Goal: Information Seeking & Learning: Learn about a topic

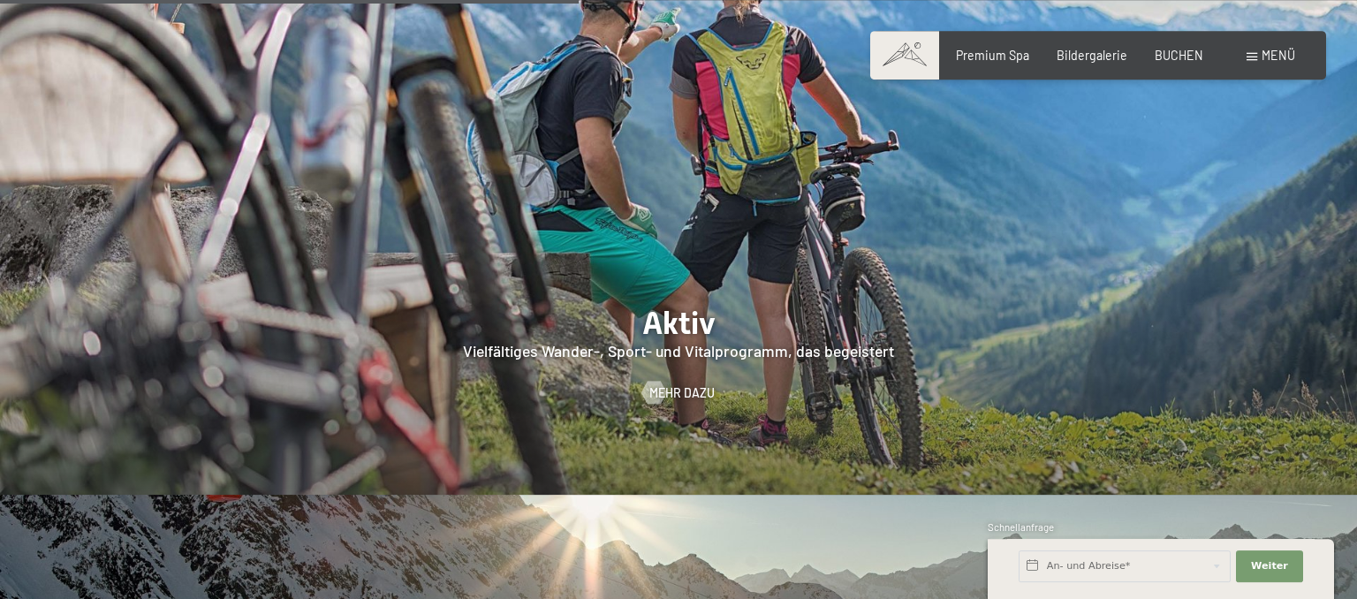
scroll to position [3218, 0]
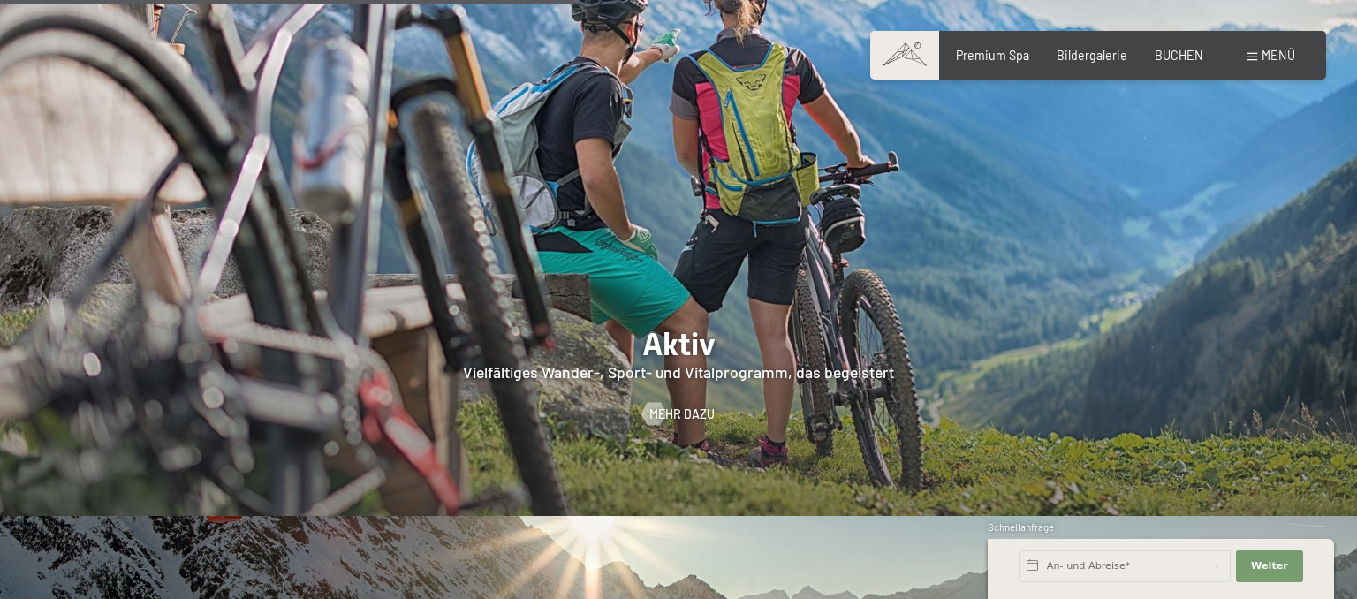
click at [763, 276] on div at bounding box center [678, 225] width 1357 height 581
click at [684, 405] on span "Mehr dazu" at bounding box center [699, 414] width 65 height 18
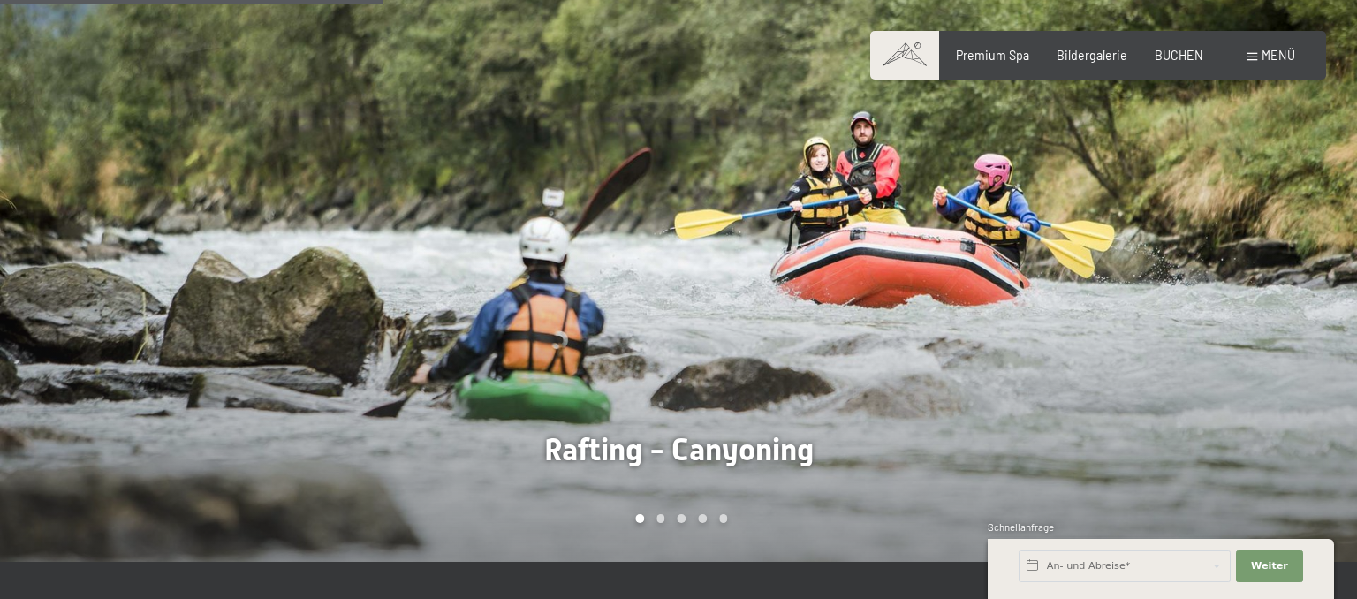
scroll to position [1212, 0]
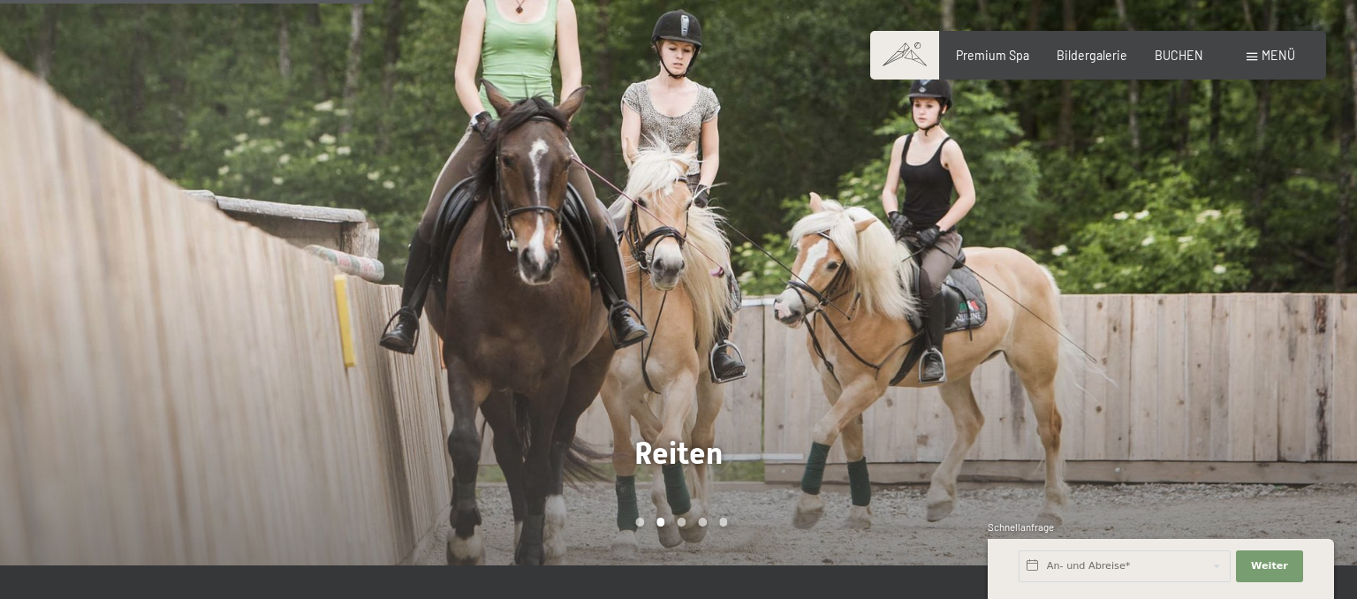
click at [1319, 302] on div at bounding box center [1017, 274] width 678 height 581
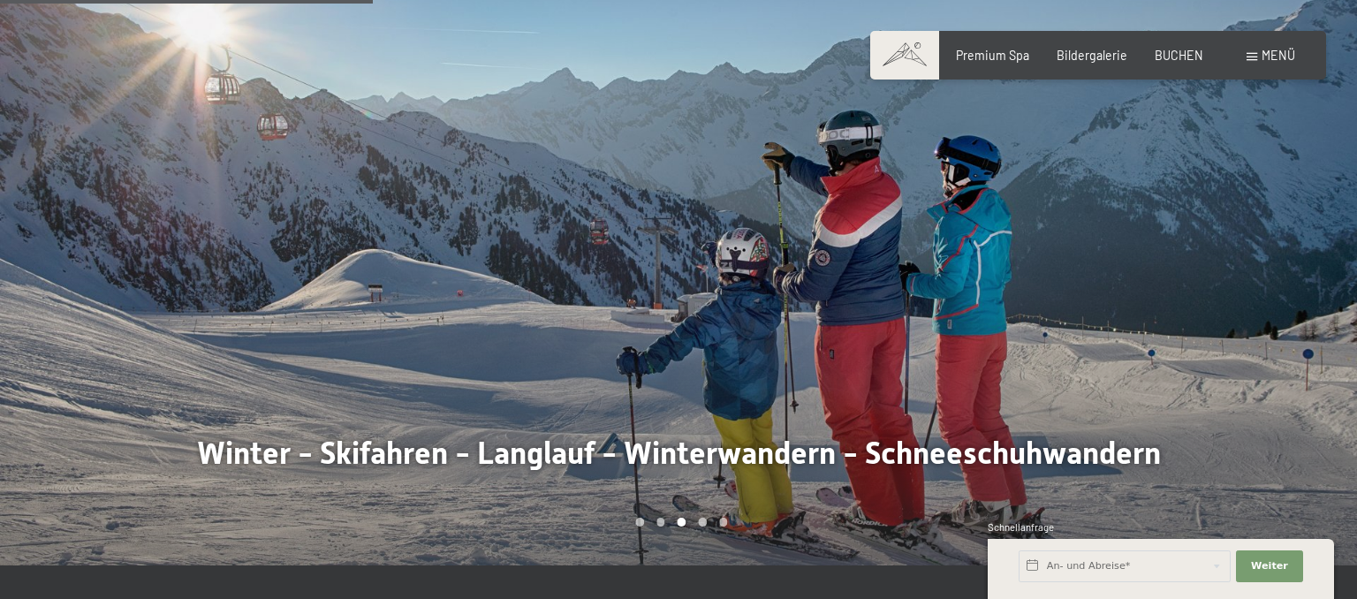
click at [1319, 302] on div at bounding box center [1017, 274] width 678 height 581
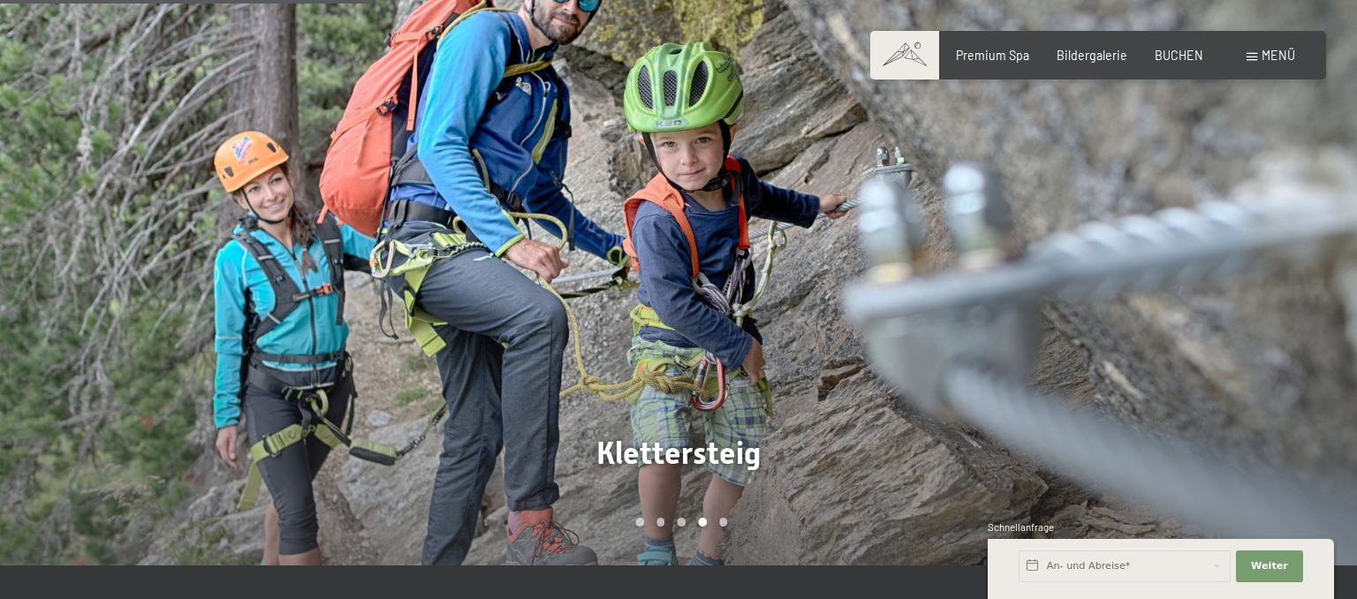
click at [1319, 302] on div at bounding box center [1017, 274] width 678 height 581
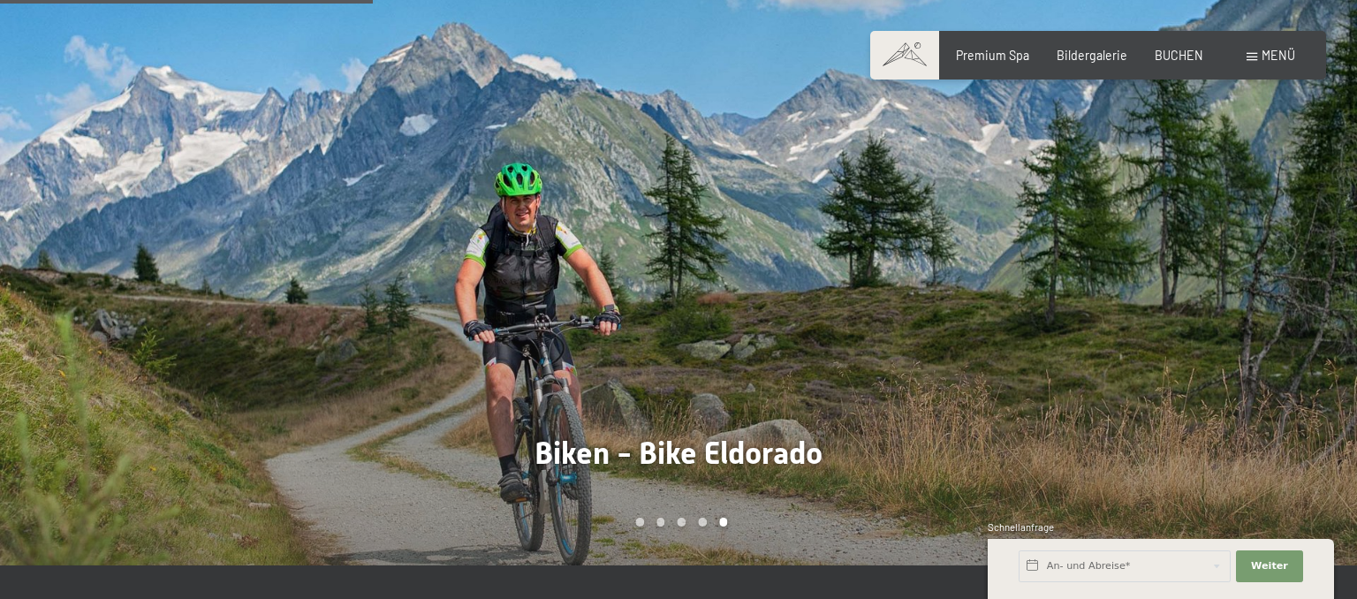
click at [1319, 302] on div at bounding box center [1017, 274] width 678 height 581
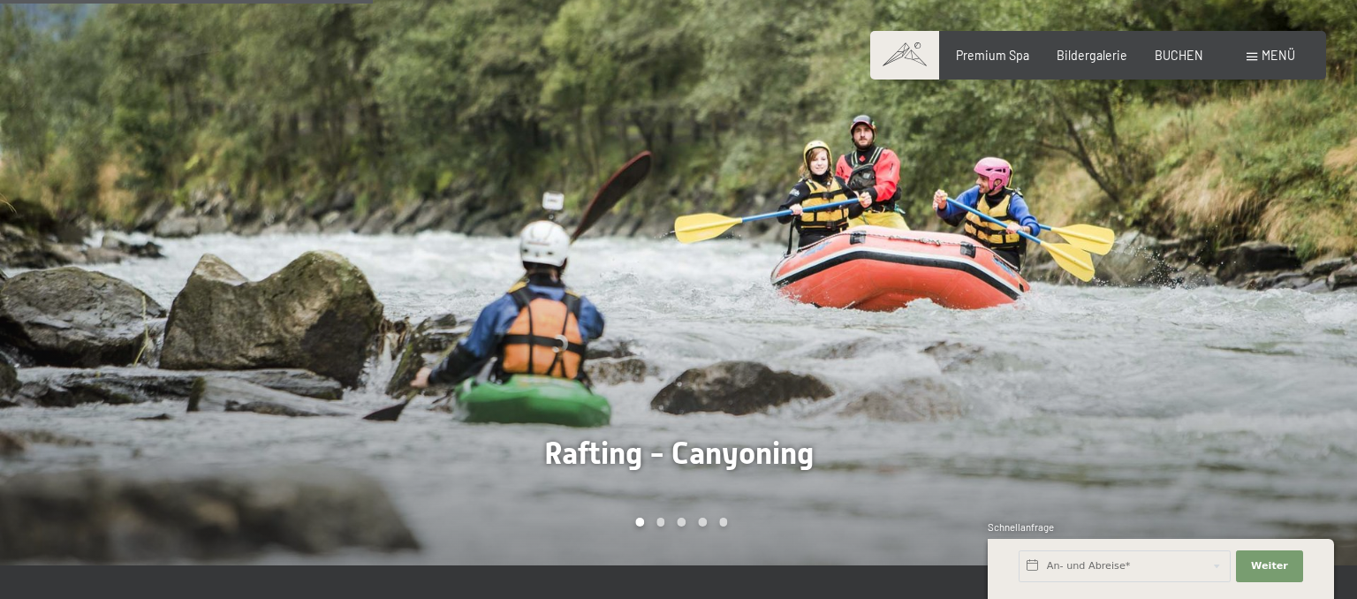
click at [1319, 302] on div at bounding box center [1017, 274] width 678 height 581
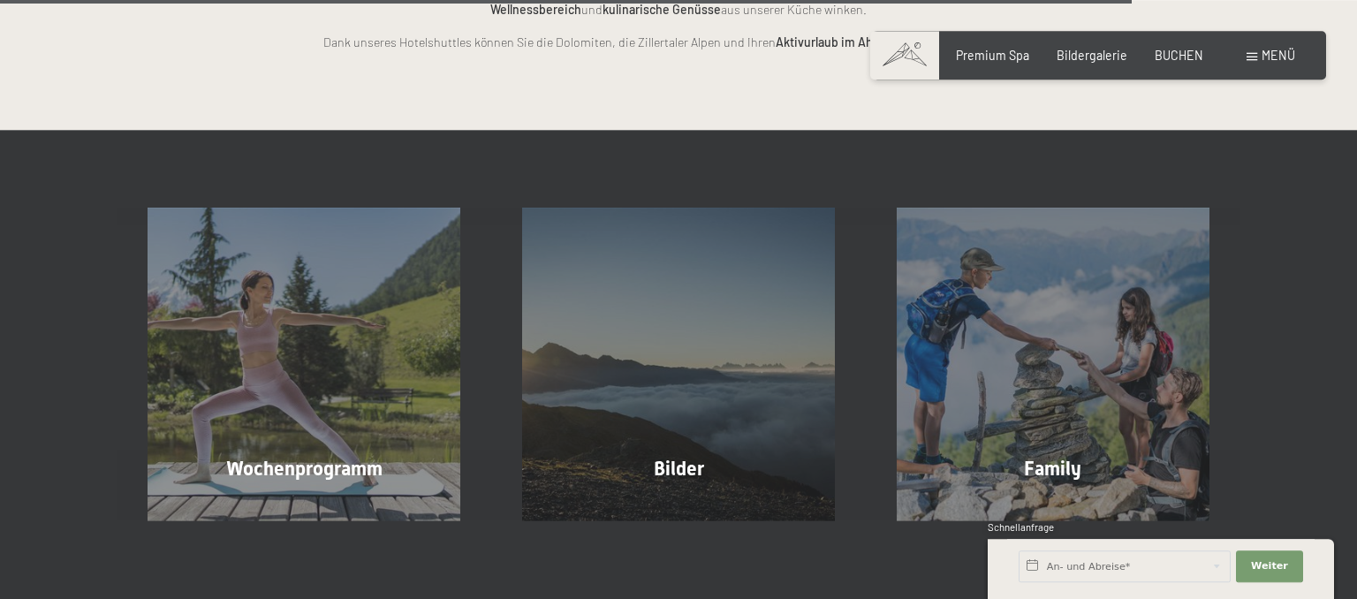
scroll to position [3747, 0]
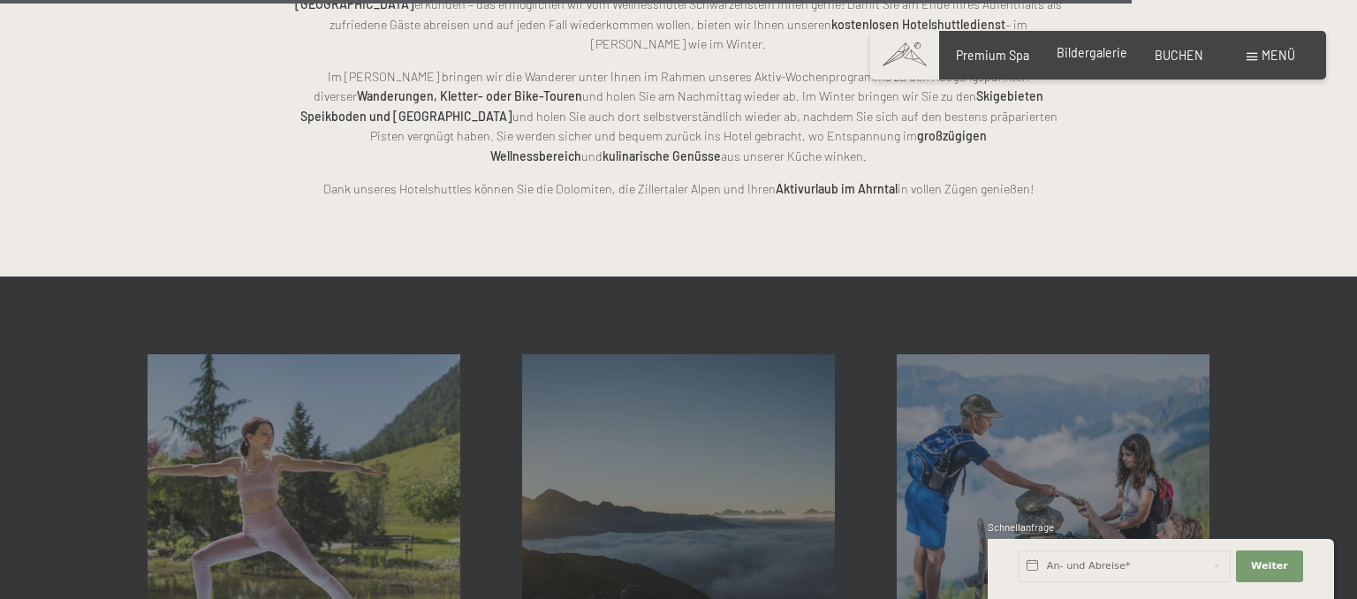
click at [1116, 54] on span "Bildergalerie" at bounding box center [1091, 52] width 71 height 15
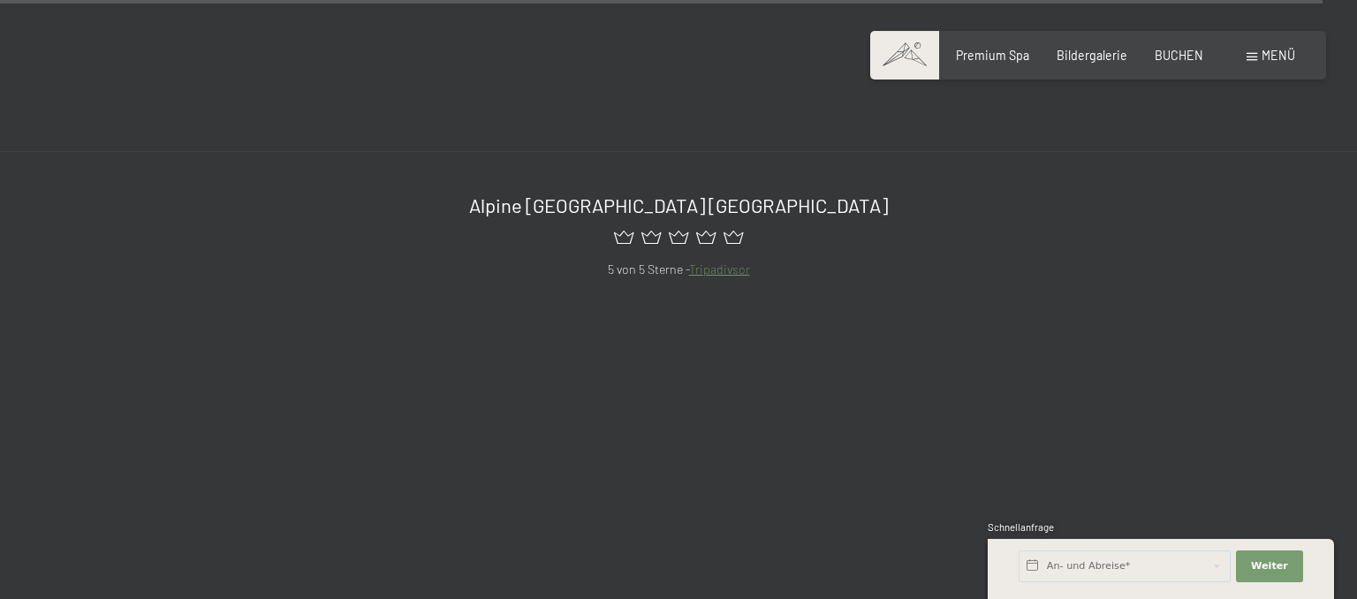
scroll to position [18840, 0]
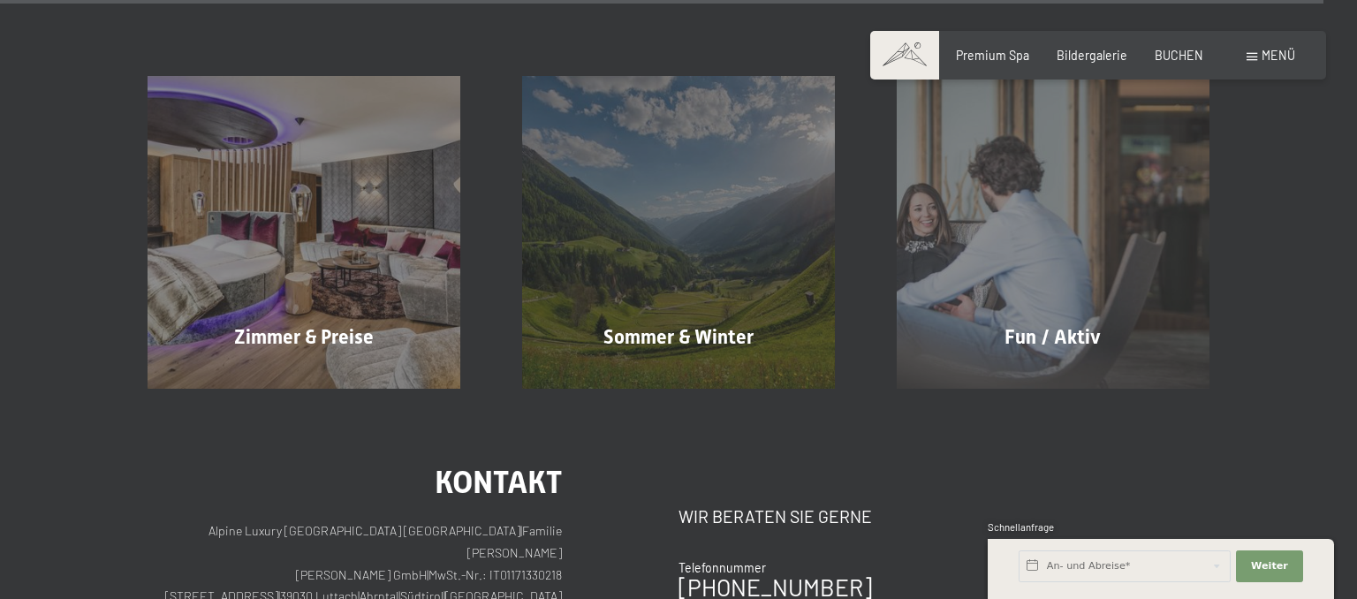
click at [1274, 54] on span "Menü" at bounding box center [1278, 55] width 34 height 15
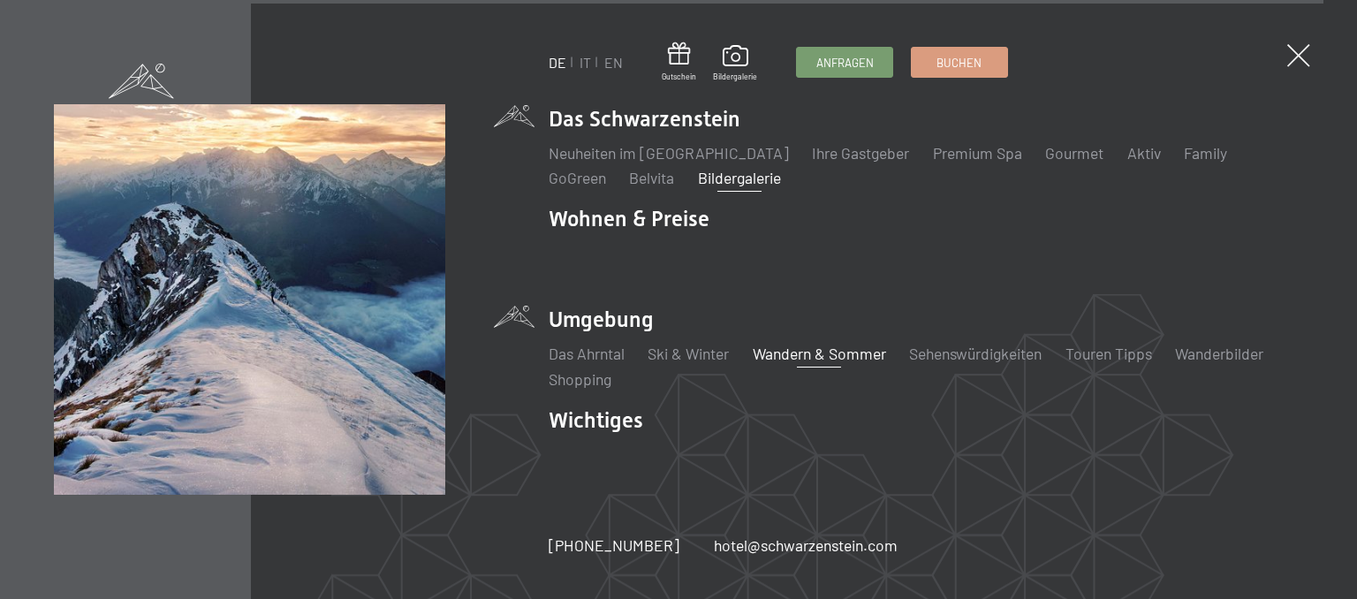
click at [798, 359] on link "Wandern & Sommer" at bounding box center [819, 353] width 133 height 19
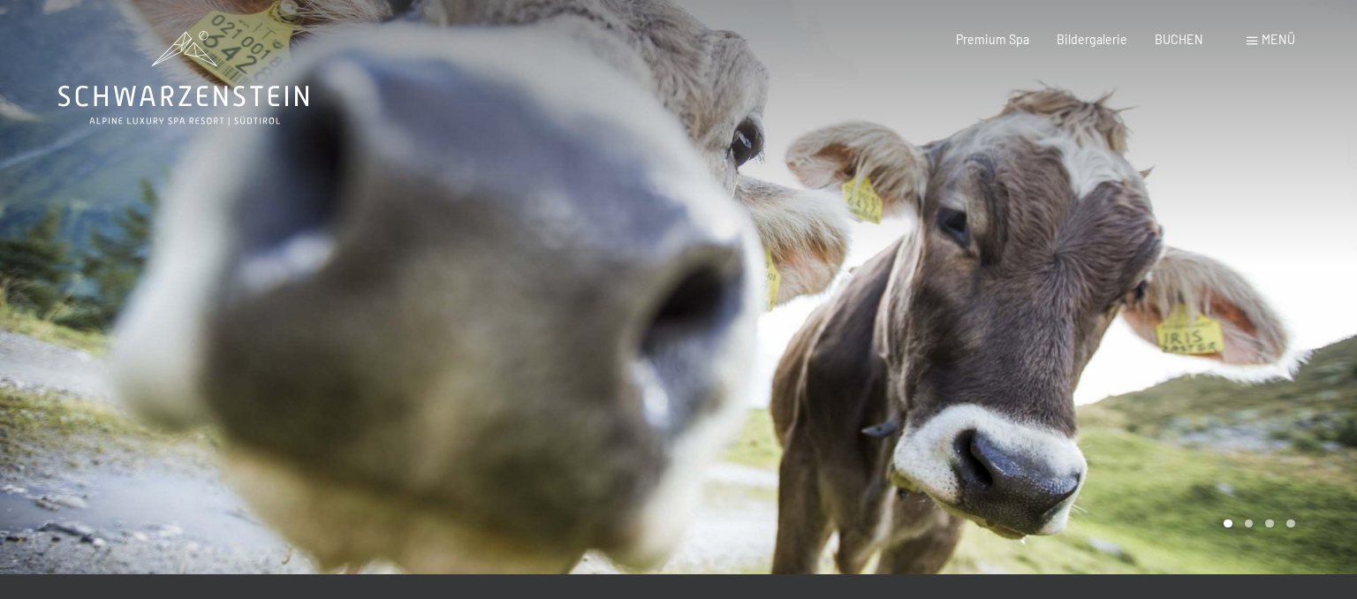
click at [1210, 313] on div at bounding box center [1017, 287] width 678 height 574
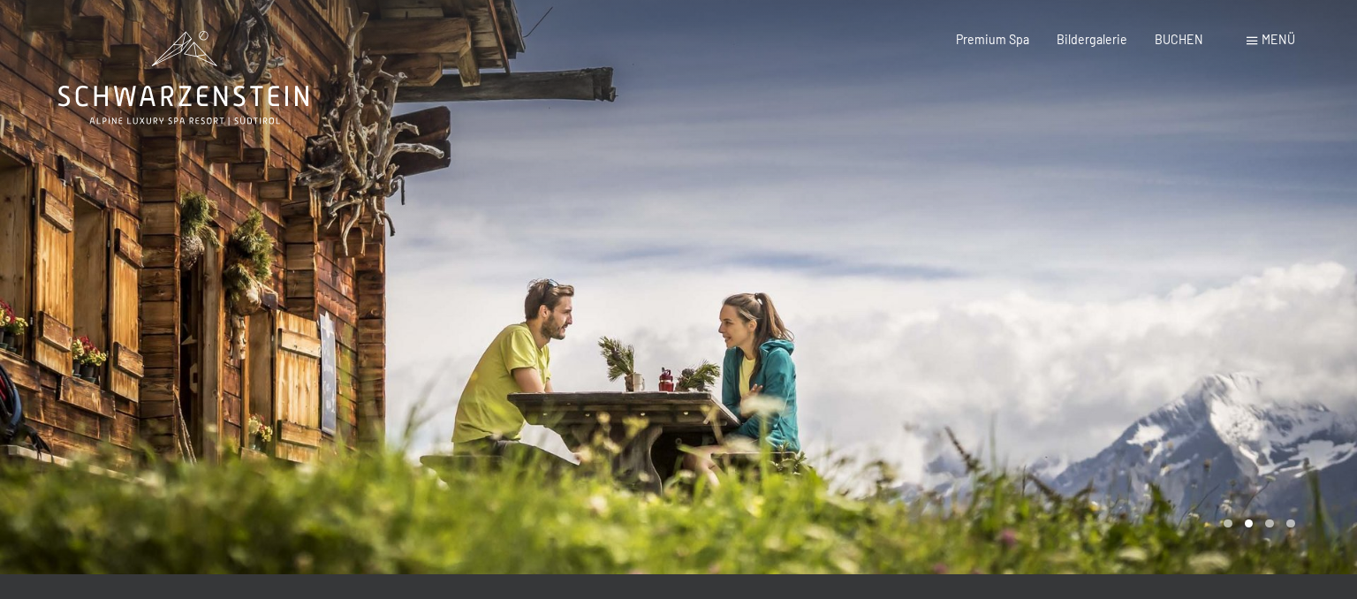
click at [1206, 316] on div at bounding box center [1017, 287] width 678 height 574
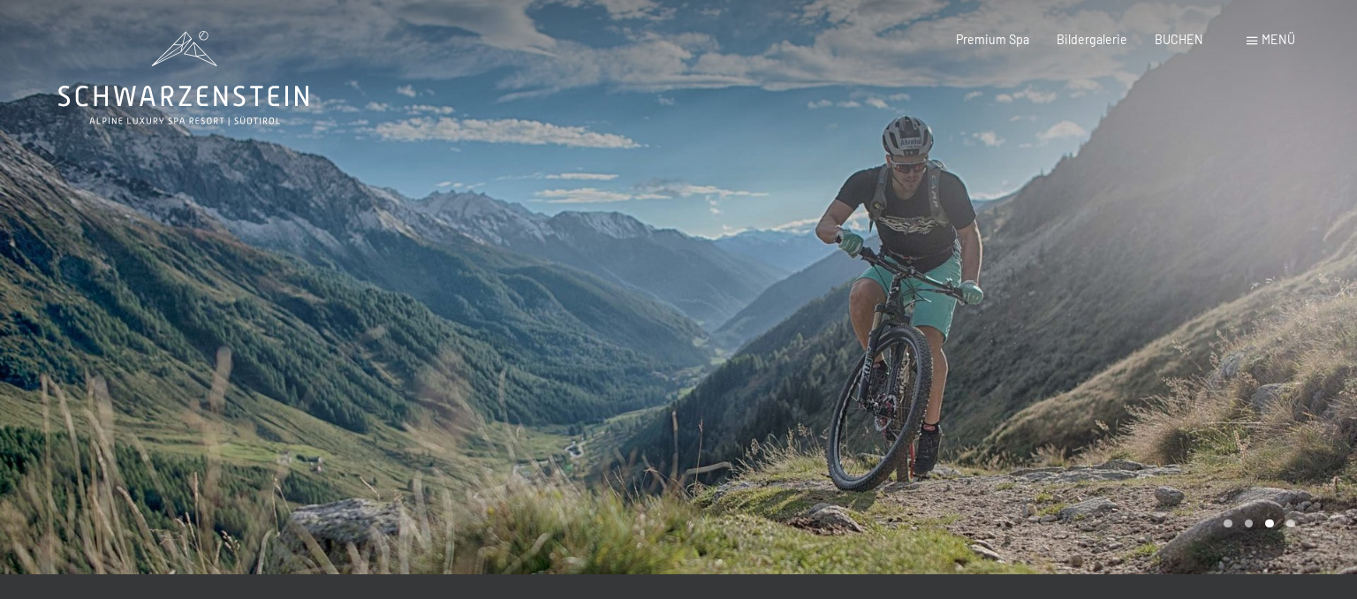
click at [1206, 316] on div at bounding box center [1017, 287] width 678 height 574
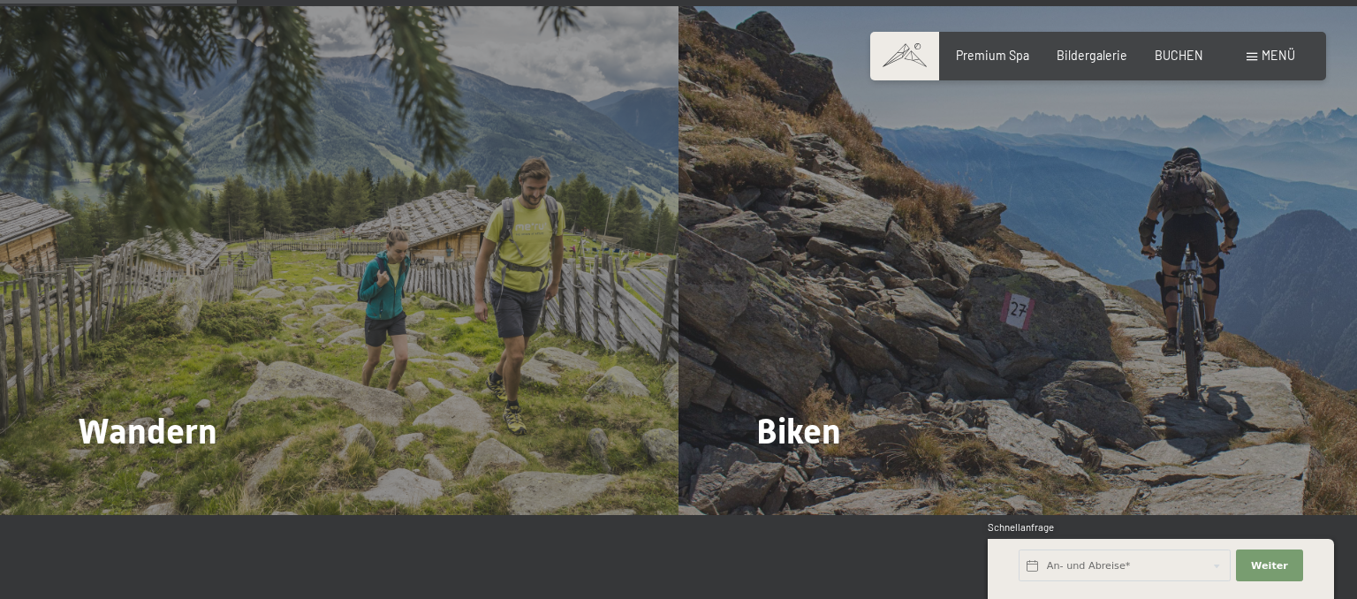
scroll to position [1772, 0]
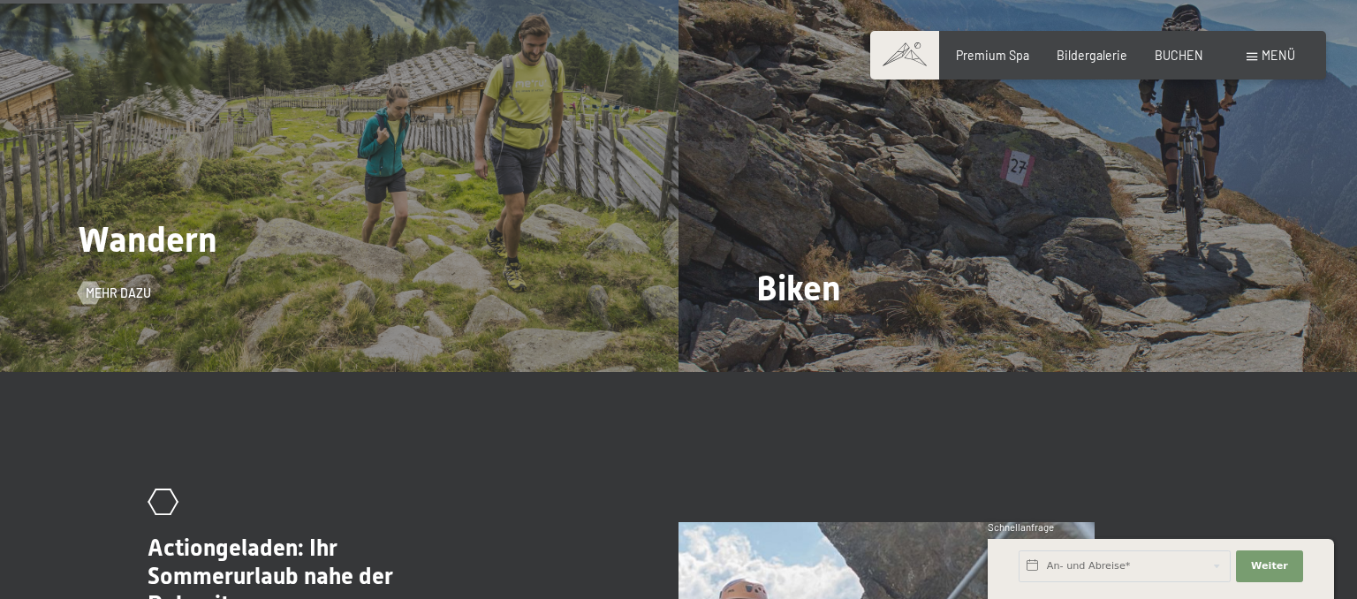
click at [478, 222] on div "Wandern Mehr dazu" at bounding box center [339, 117] width 678 height 509
click at [150, 284] on span "Mehr dazu" at bounding box center [135, 293] width 65 height 18
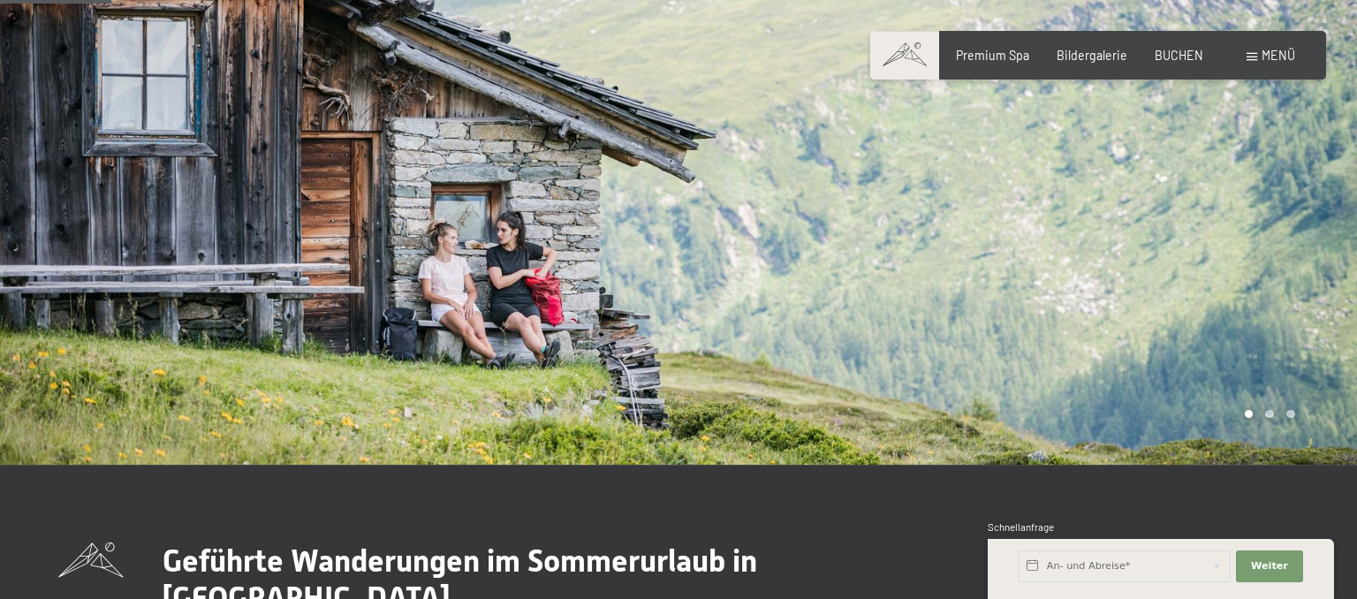
scroll to position [93, 0]
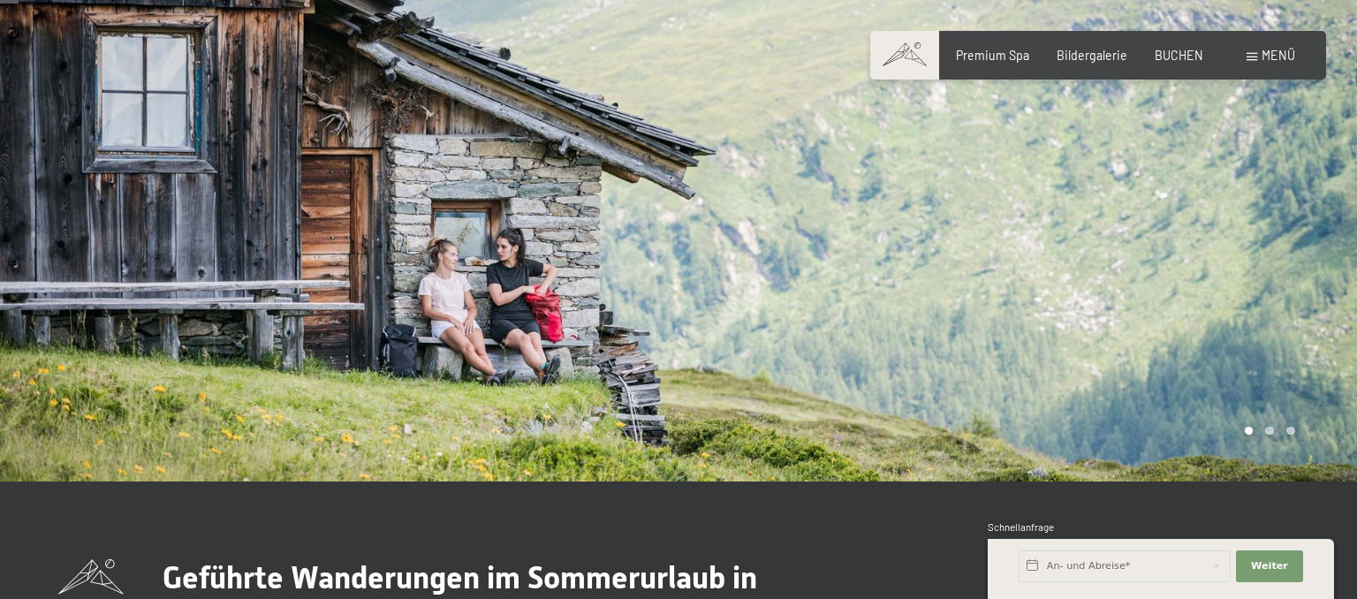
click at [1233, 261] on div at bounding box center [1017, 194] width 678 height 574
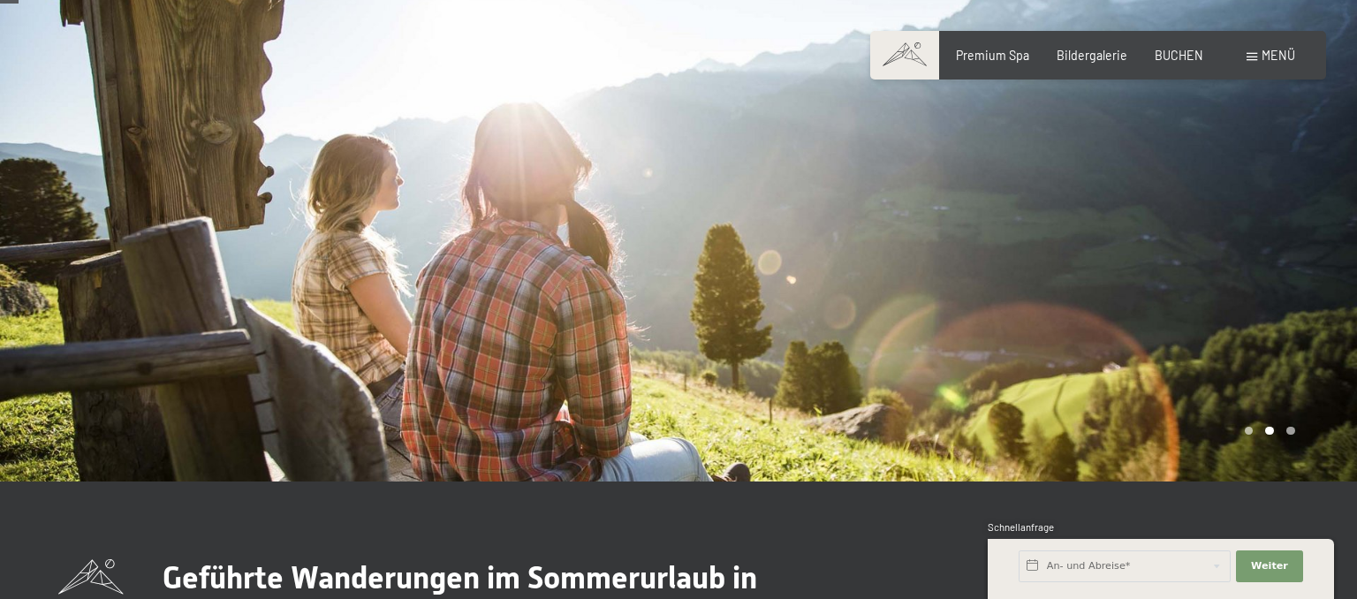
click at [1233, 261] on div at bounding box center [1017, 194] width 678 height 574
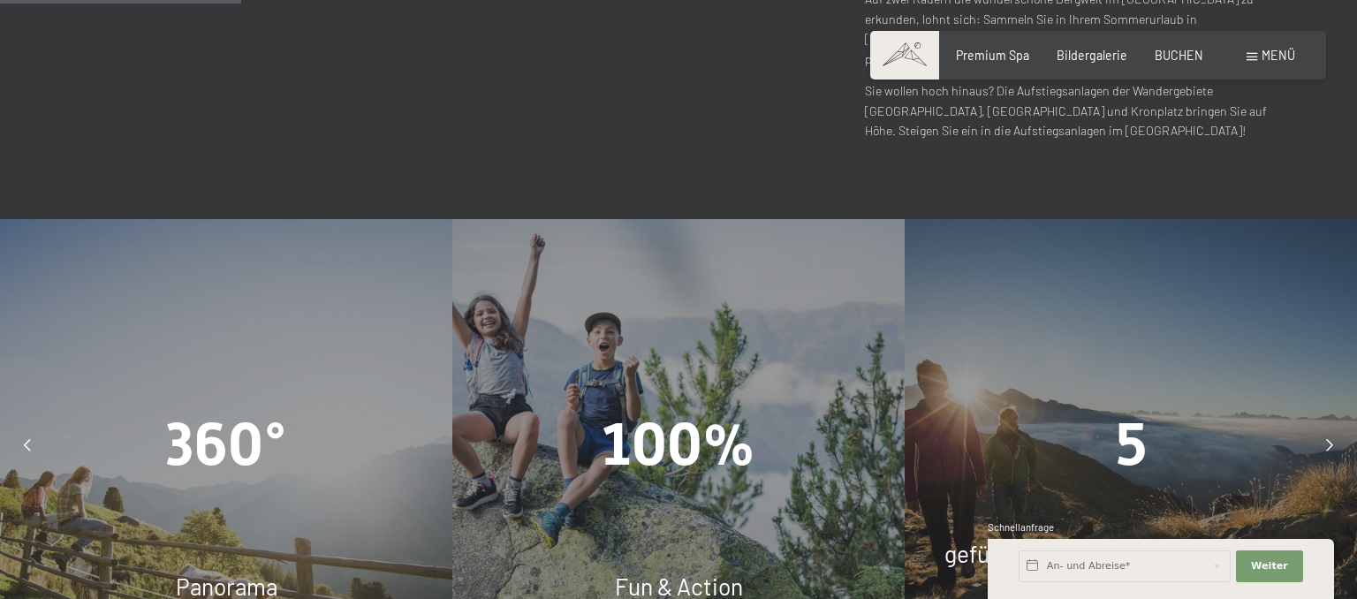
scroll to position [1305, 0]
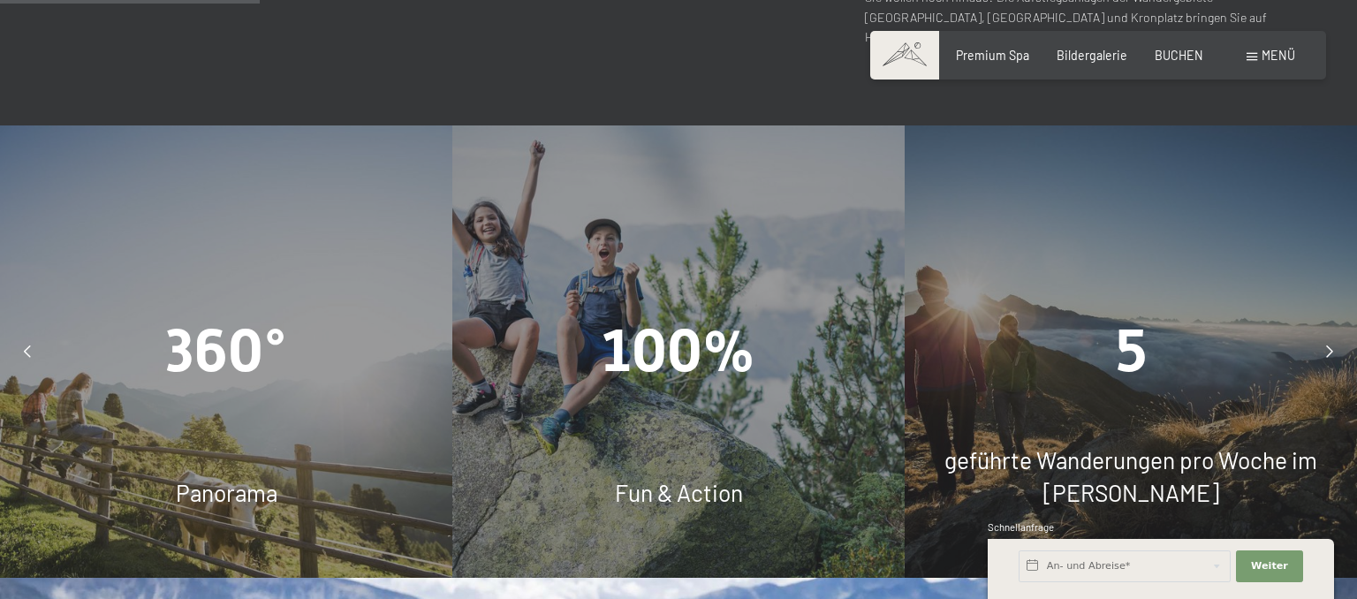
click at [1069, 310] on div "5" at bounding box center [1130, 351] width 452 height 83
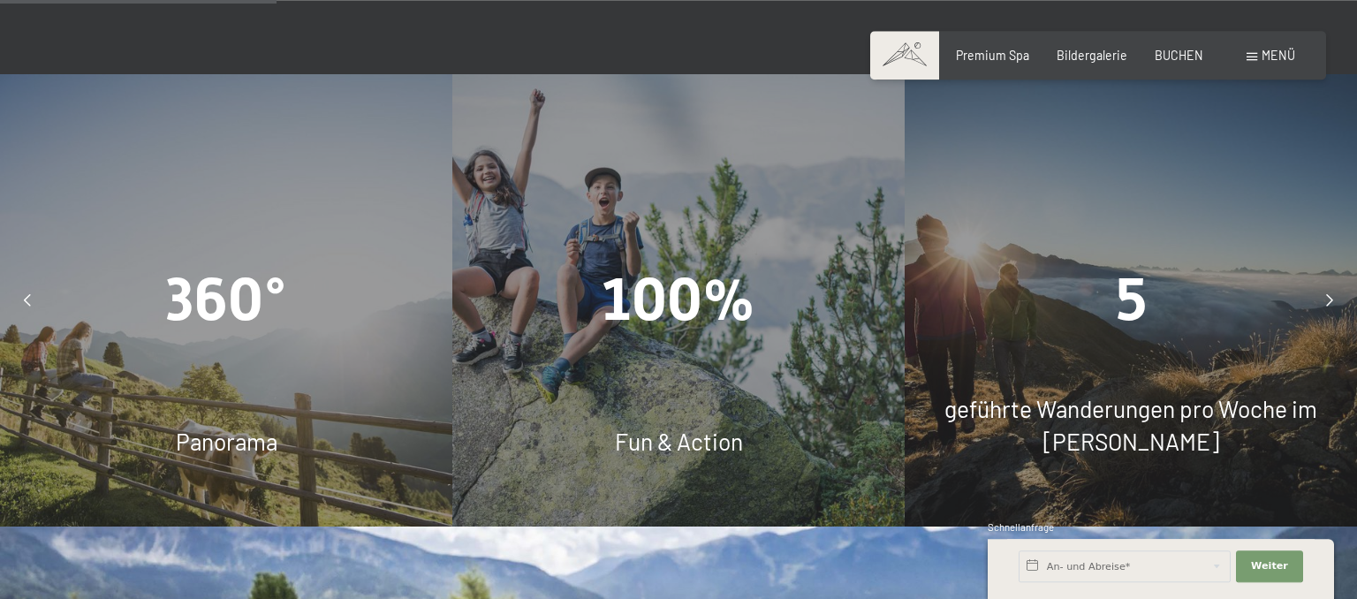
scroll to position [1399, 0]
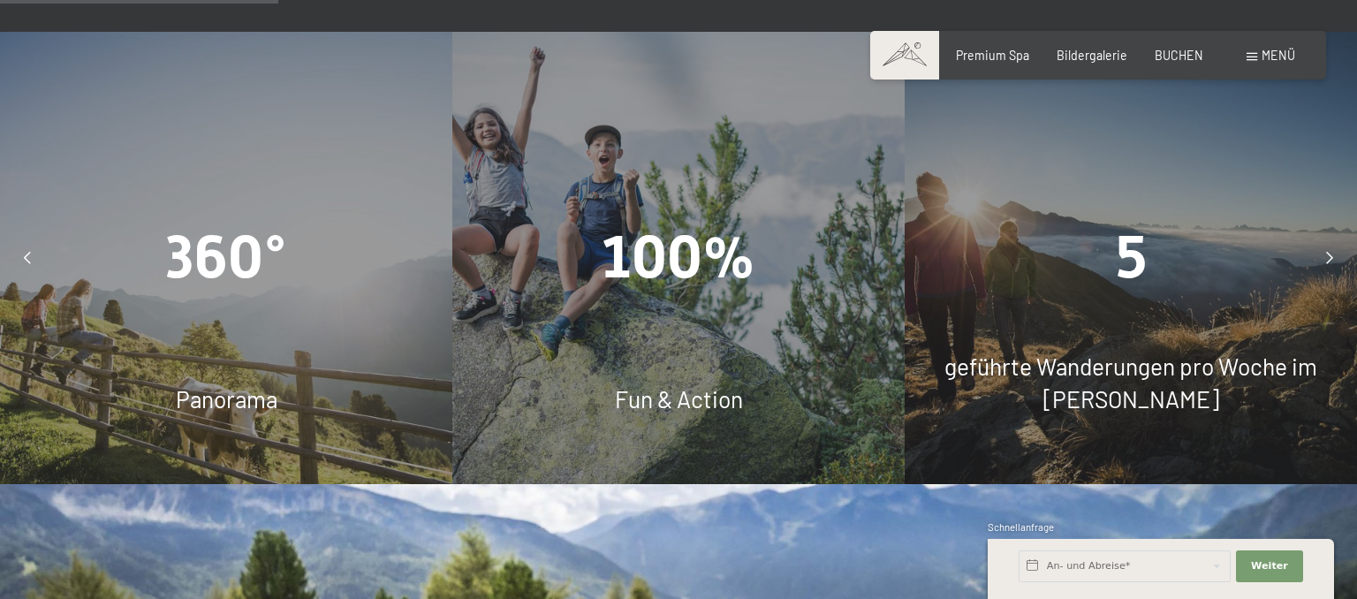
click at [1327, 252] on icon at bounding box center [1329, 258] width 7 height 12
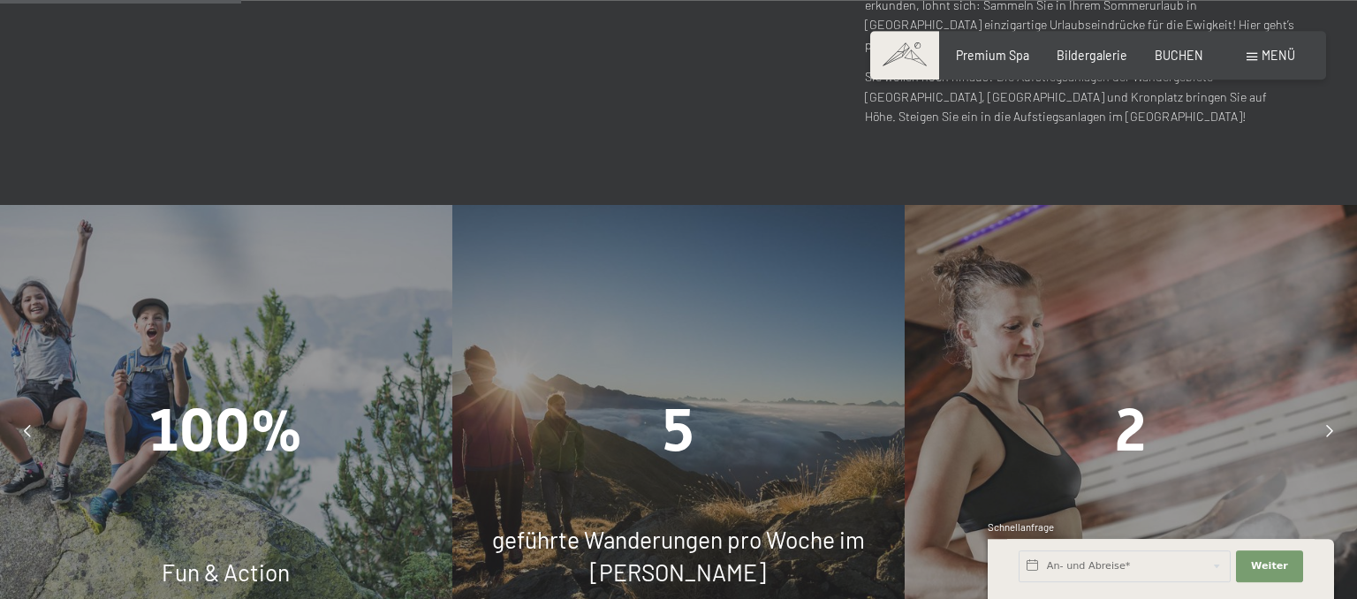
scroll to position [1212, 0]
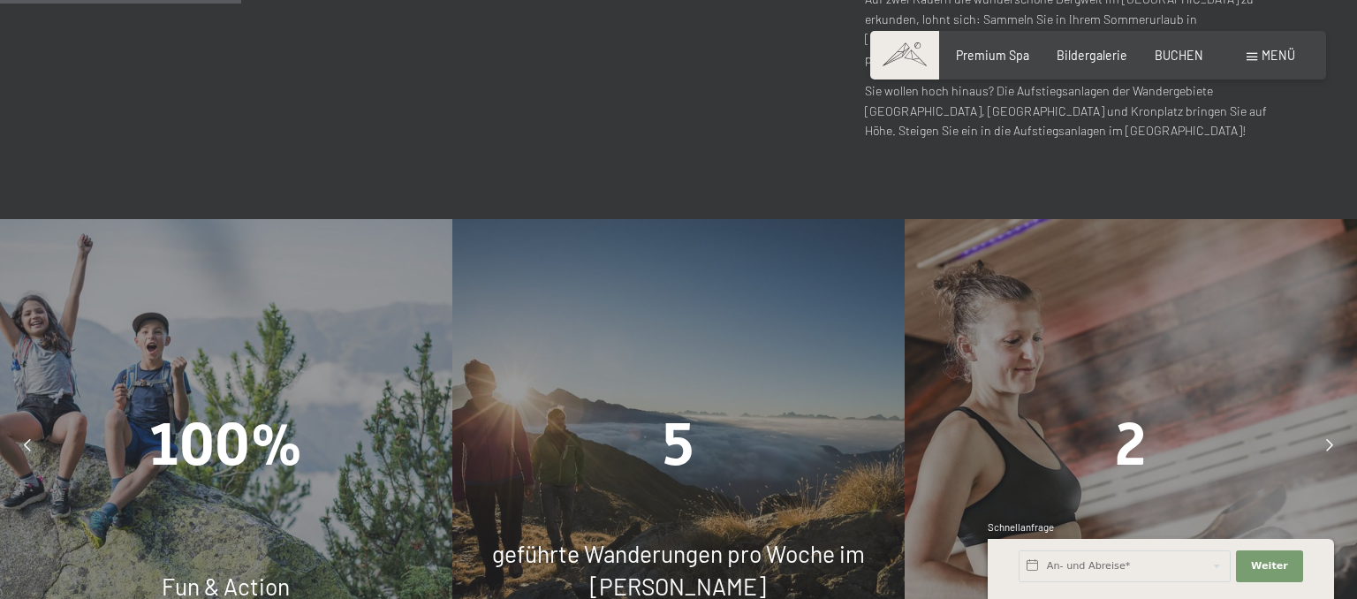
click at [1308, 404] on div "2" at bounding box center [1130, 445] width 452 height 83
click at [1332, 439] on icon at bounding box center [1329, 445] width 7 height 12
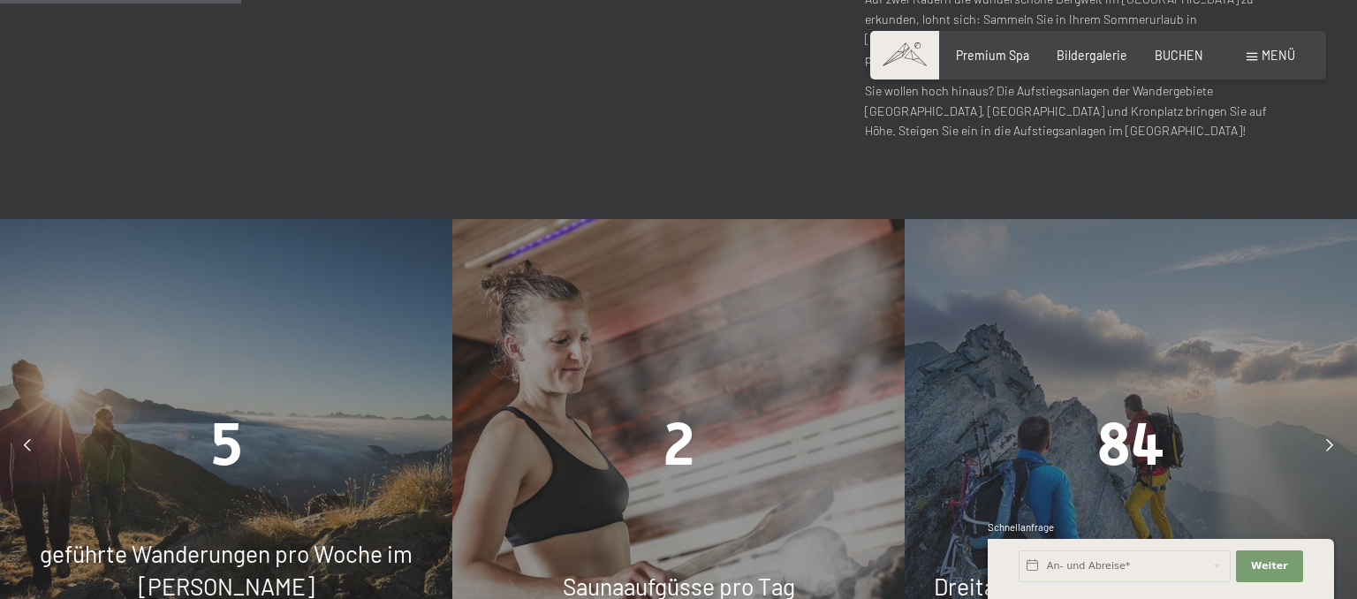
click at [1332, 439] on icon at bounding box center [1329, 445] width 7 height 12
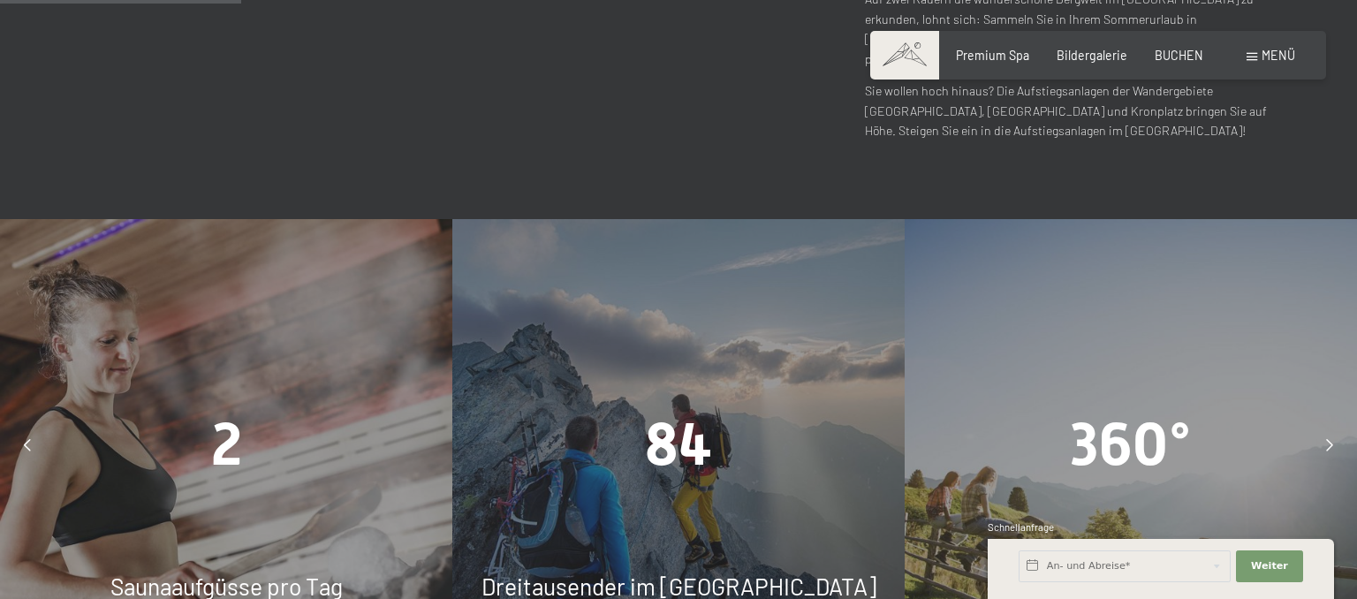
click at [1332, 439] on icon at bounding box center [1329, 445] width 7 height 12
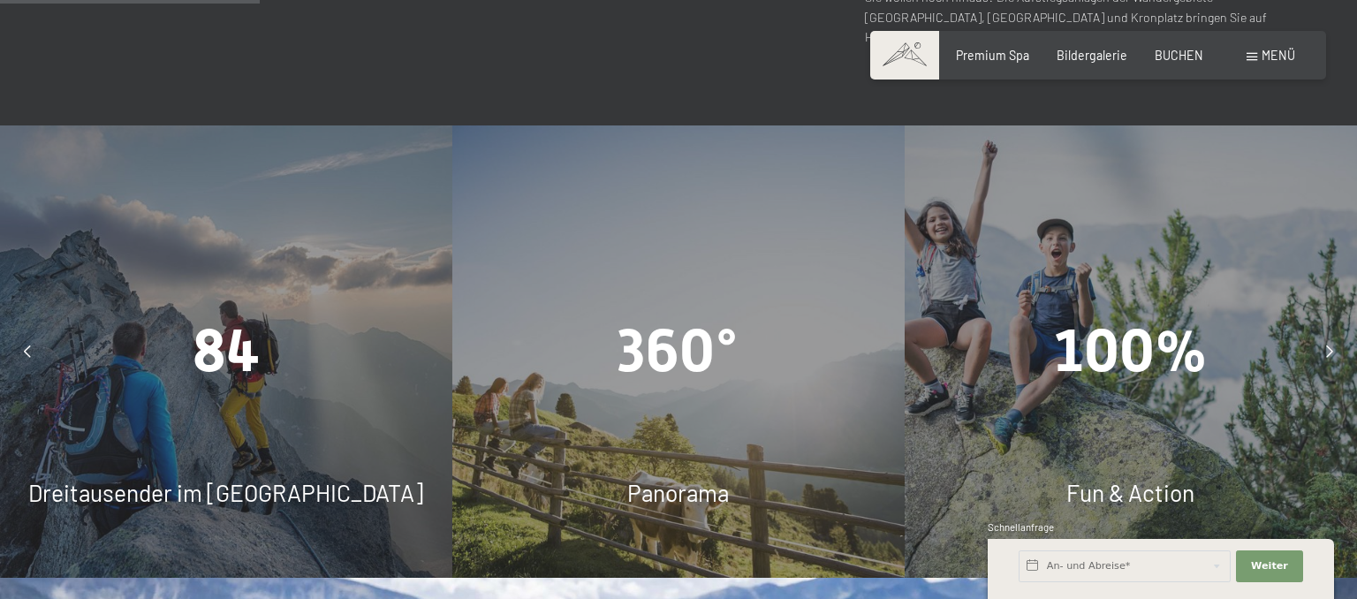
click at [1332, 365] on div "100% Fun & Action" at bounding box center [1130, 351] width 452 height 452
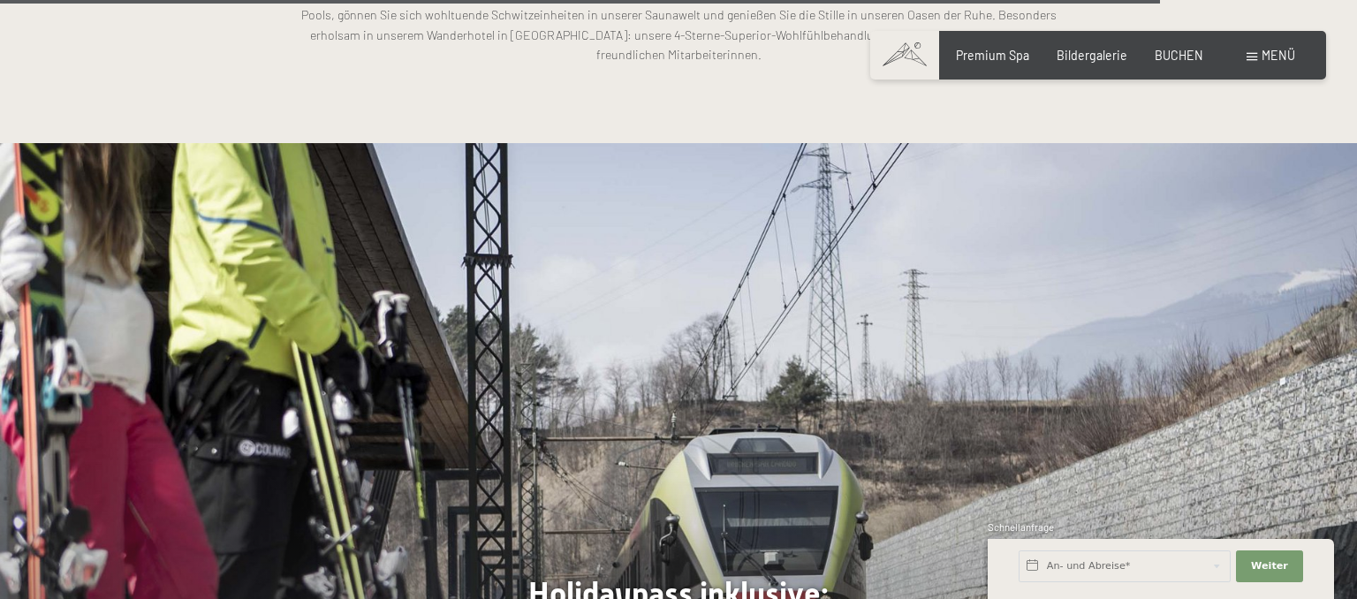
scroll to position [5875, 0]
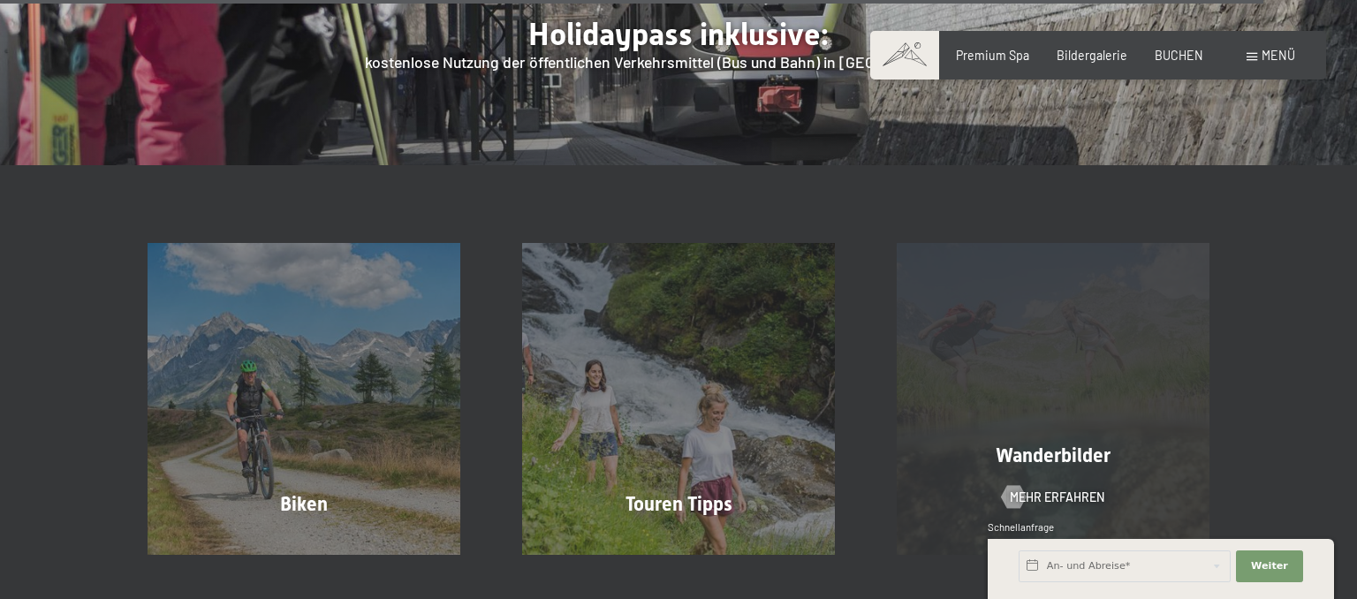
click at [1099, 301] on div "Wanderbilder Mehr erfahren" at bounding box center [1053, 399] width 374 height 312
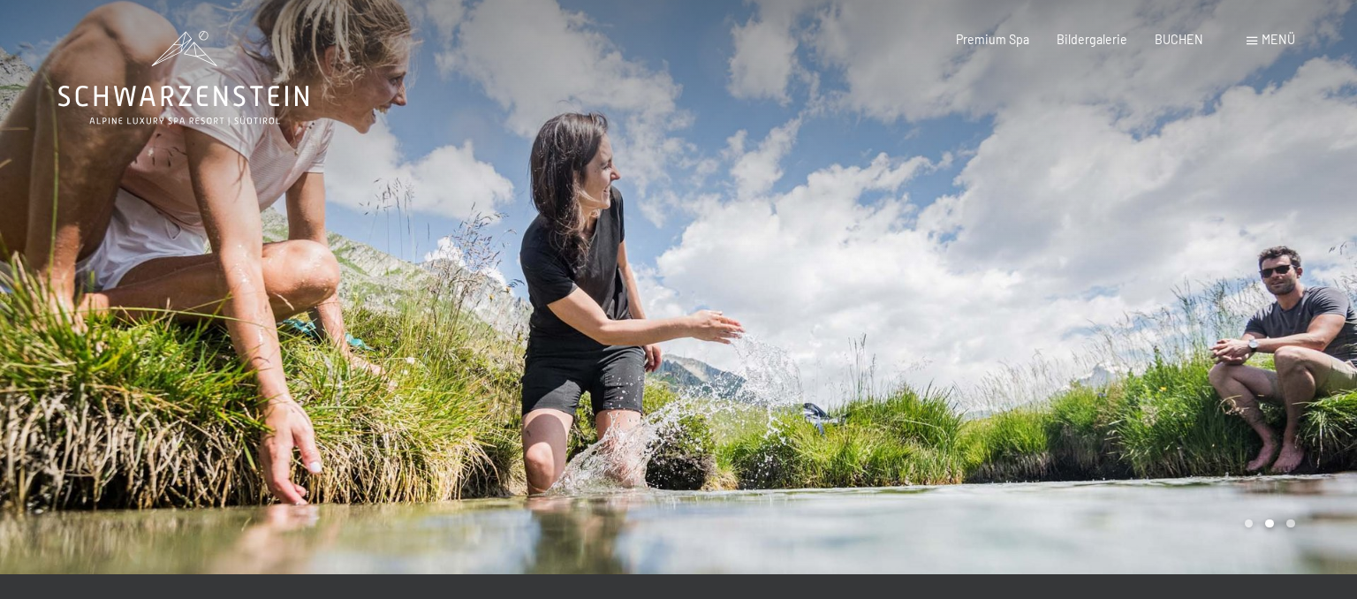
click at [1281, 293] on div at bounding box center [1017, 287] width 678 height 574
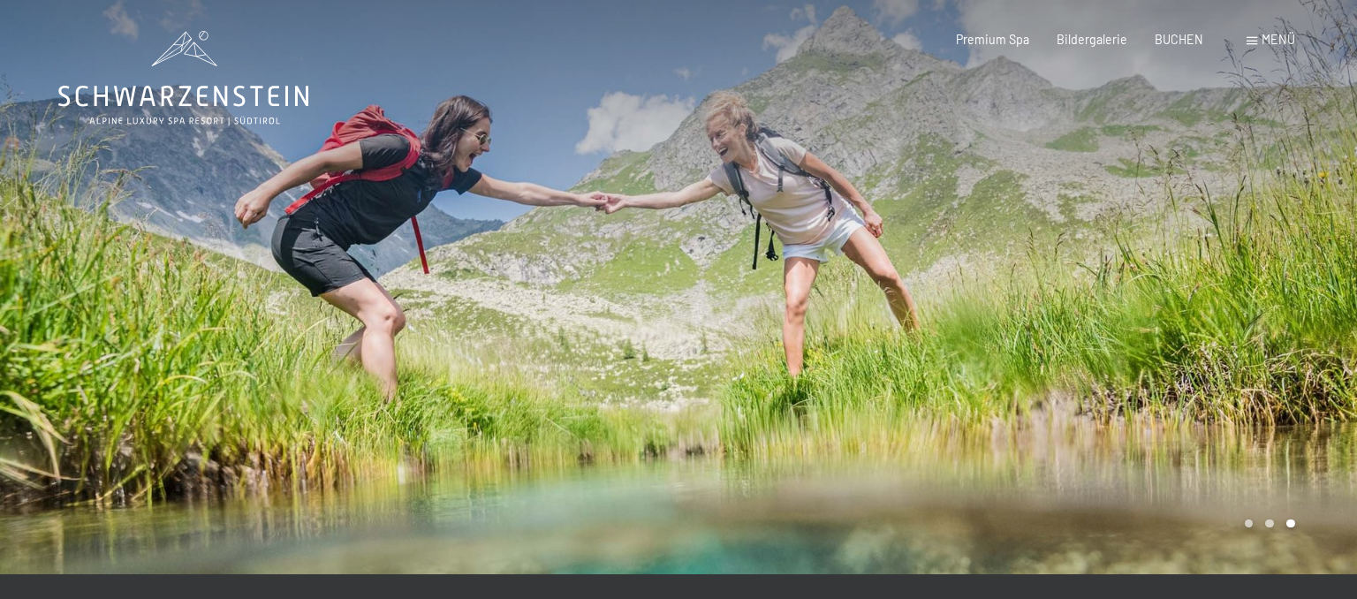
click at [1281, 293] on div at bounding box center [1017, 287] width 678 height 574
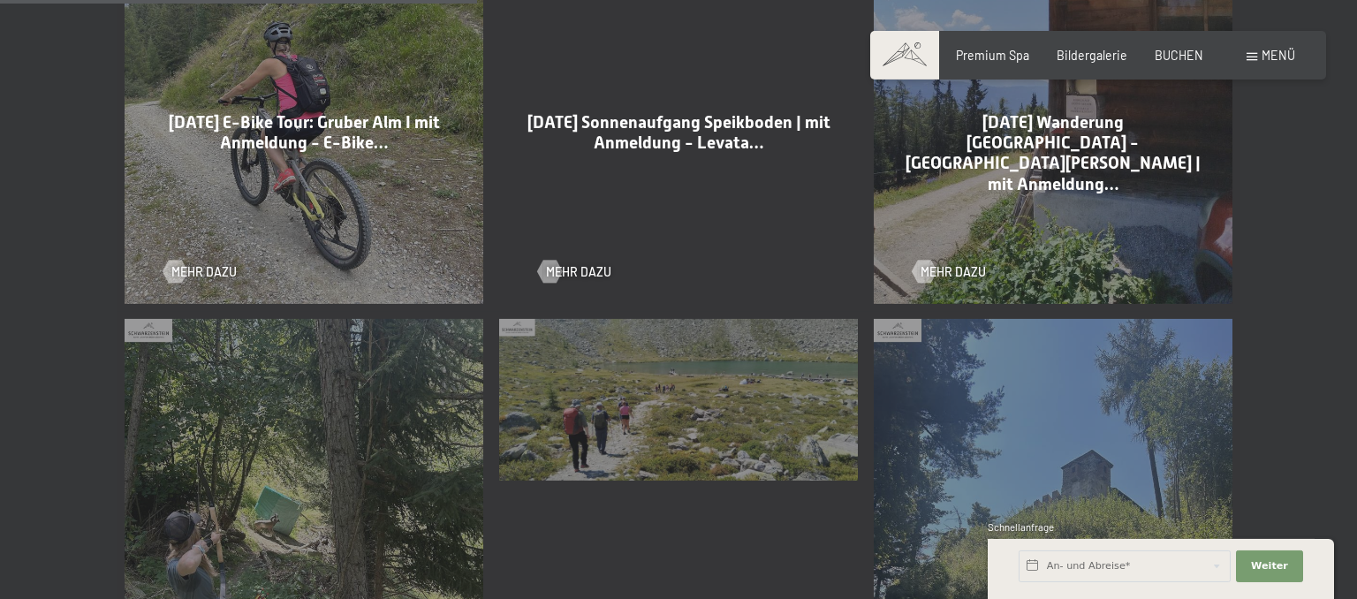
scroll to position [1299, 0]
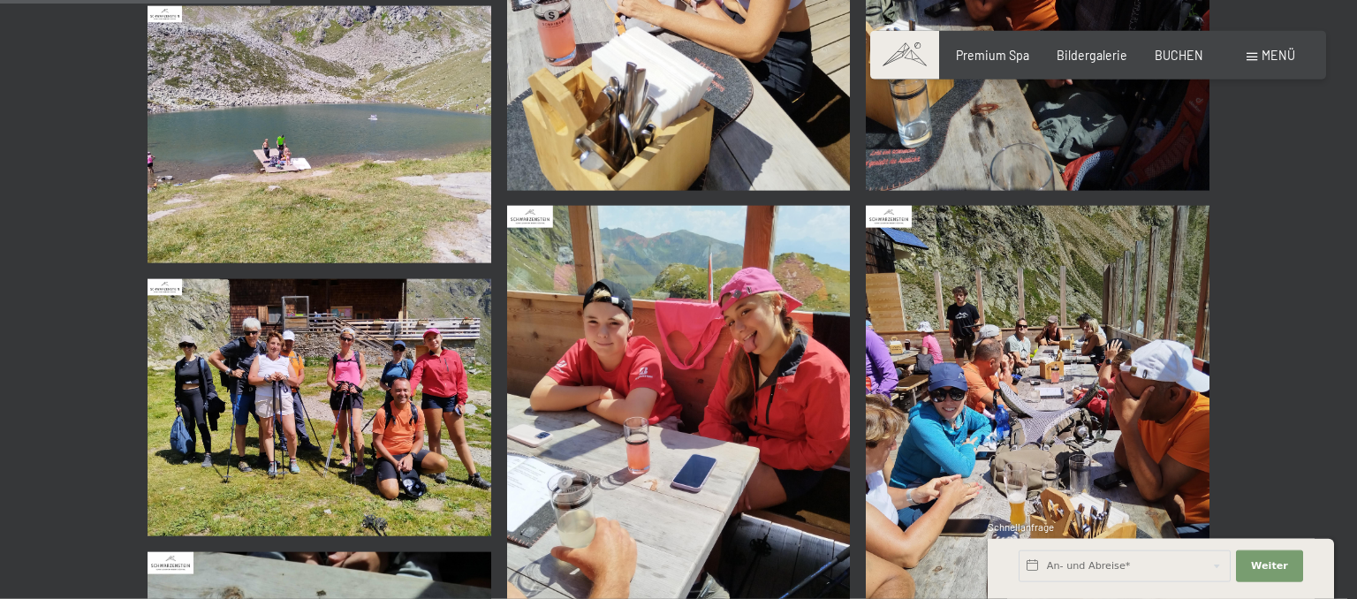
scroll to position [653, 0]
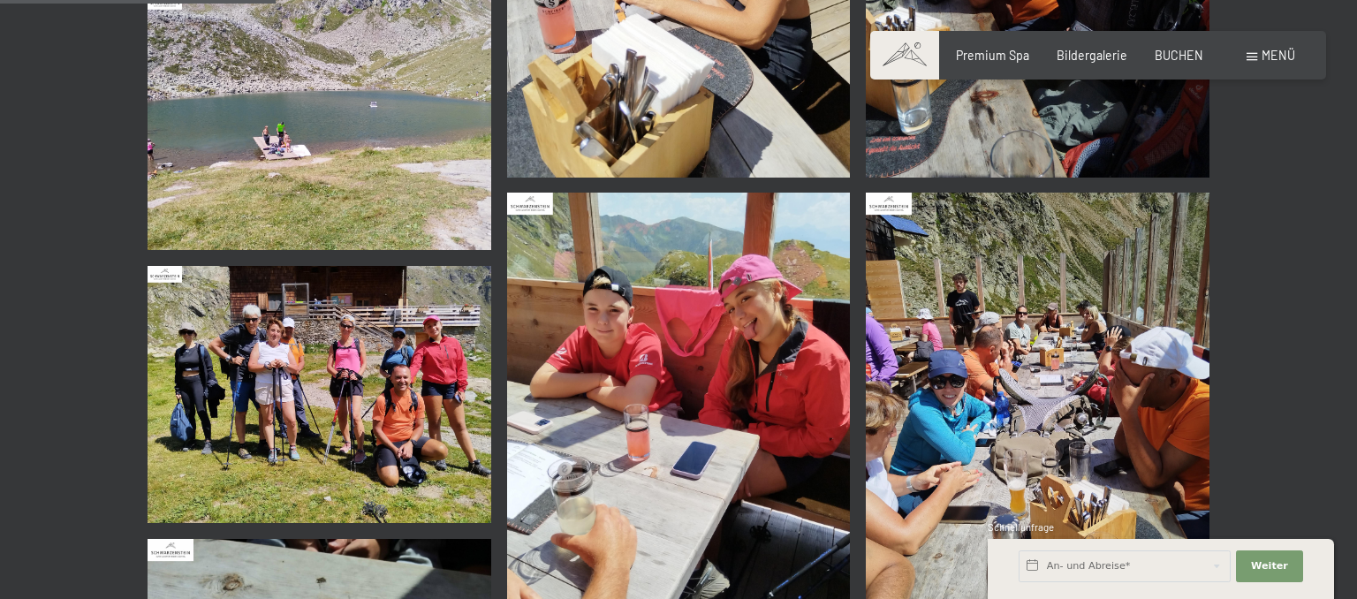
click at [316, 405] on img at bounding box center [319, 394] width 344 height 257
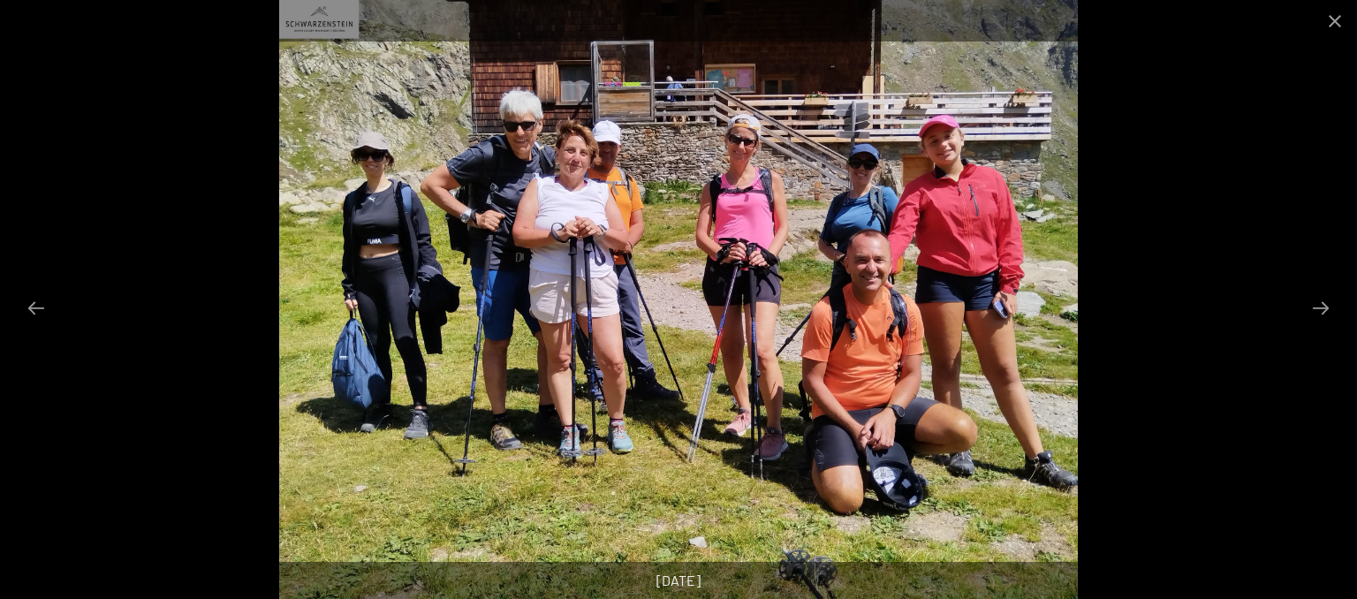
click at [1229, 341] on div at bounding box center [678, 299] width 1357 height 599
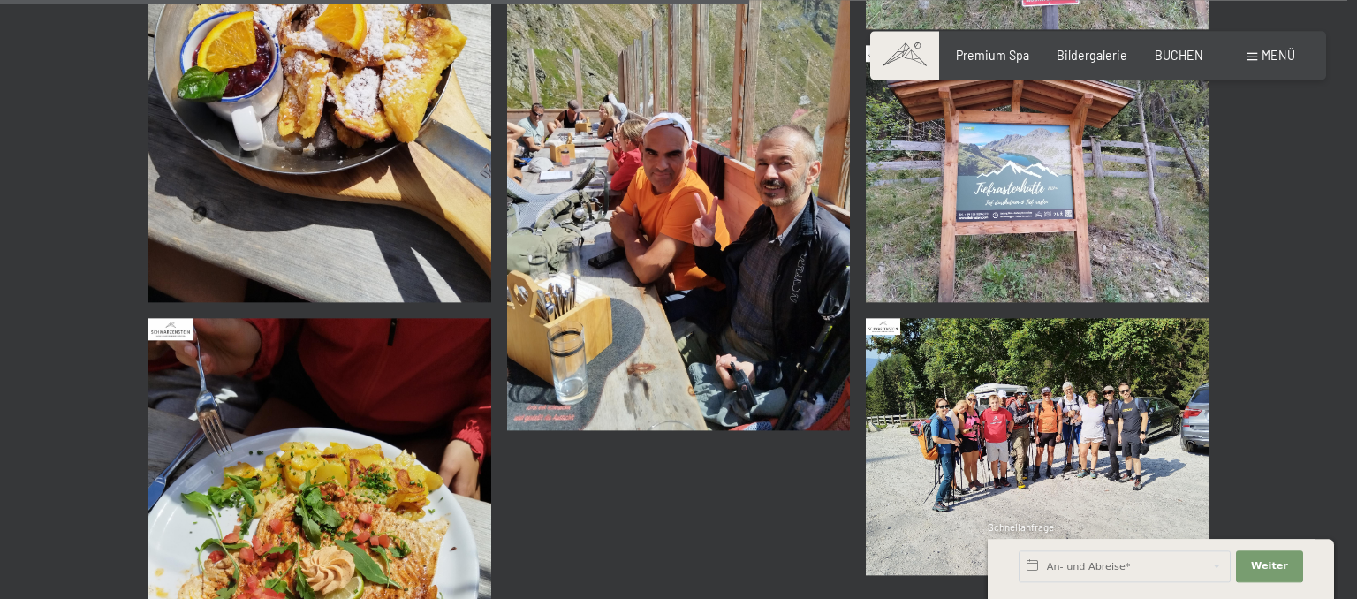
scroll to position [1865, 0]
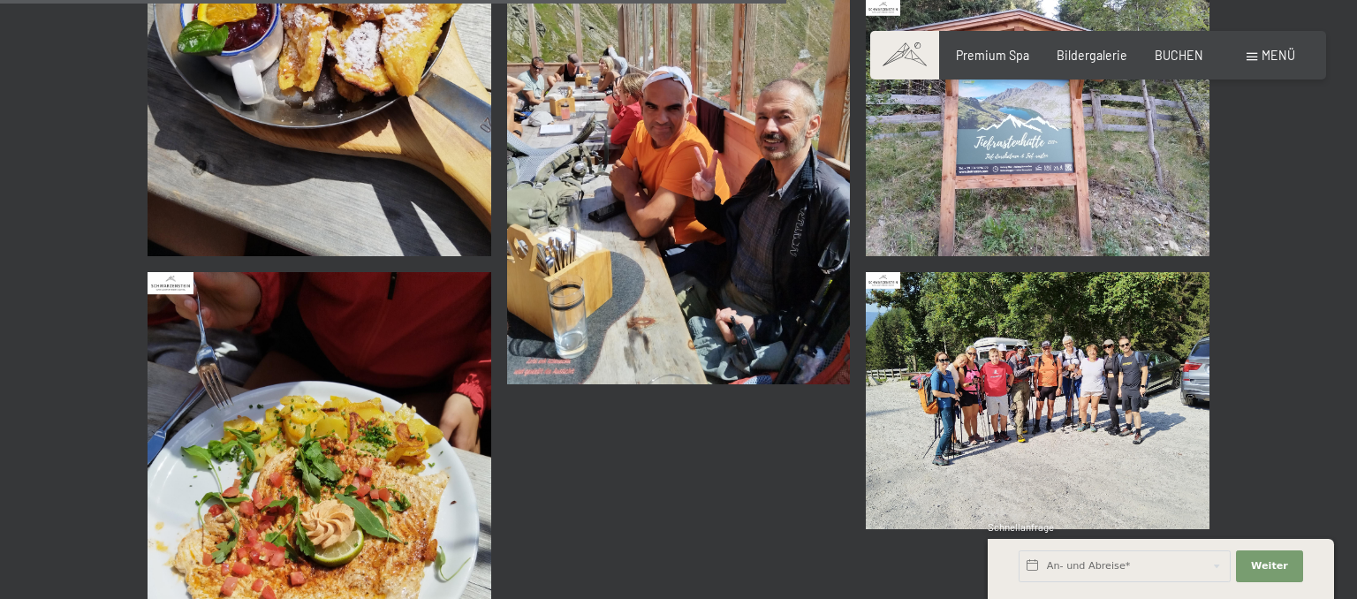
click at [1003, 365] on img at bounding box center [1038, 400] width 344 height 257
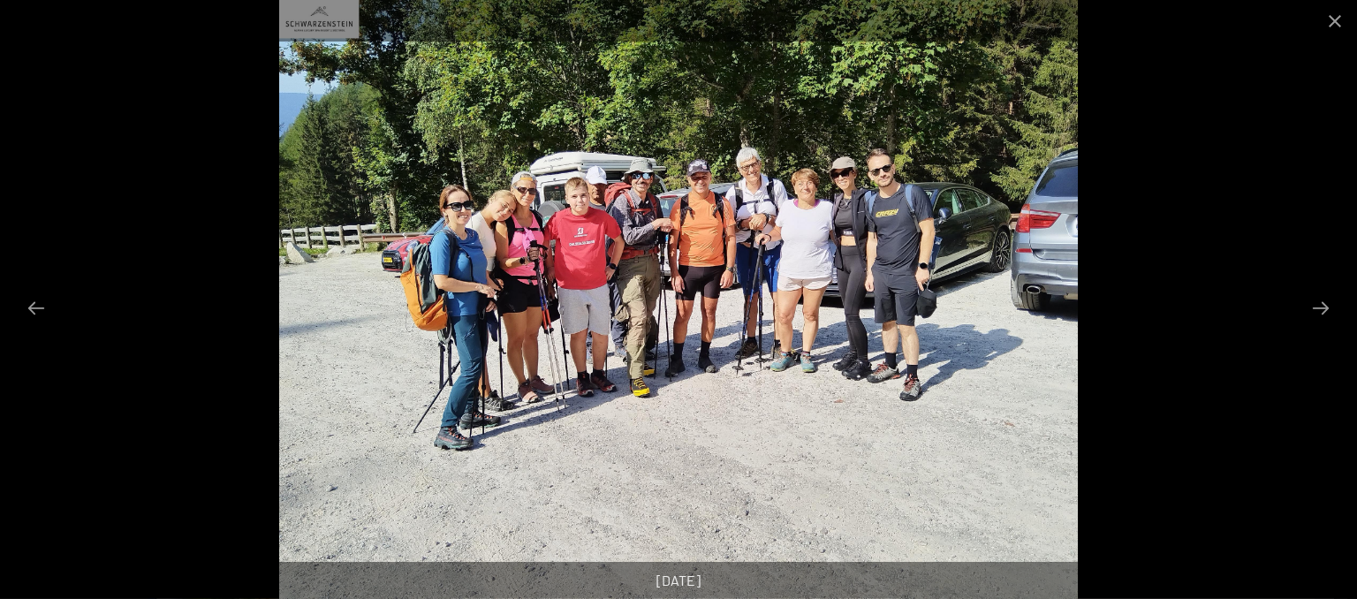
scroll to position [1678, 0]
click at [1123, 226] on div at bounding box center [678, 299] width 1357 height 599
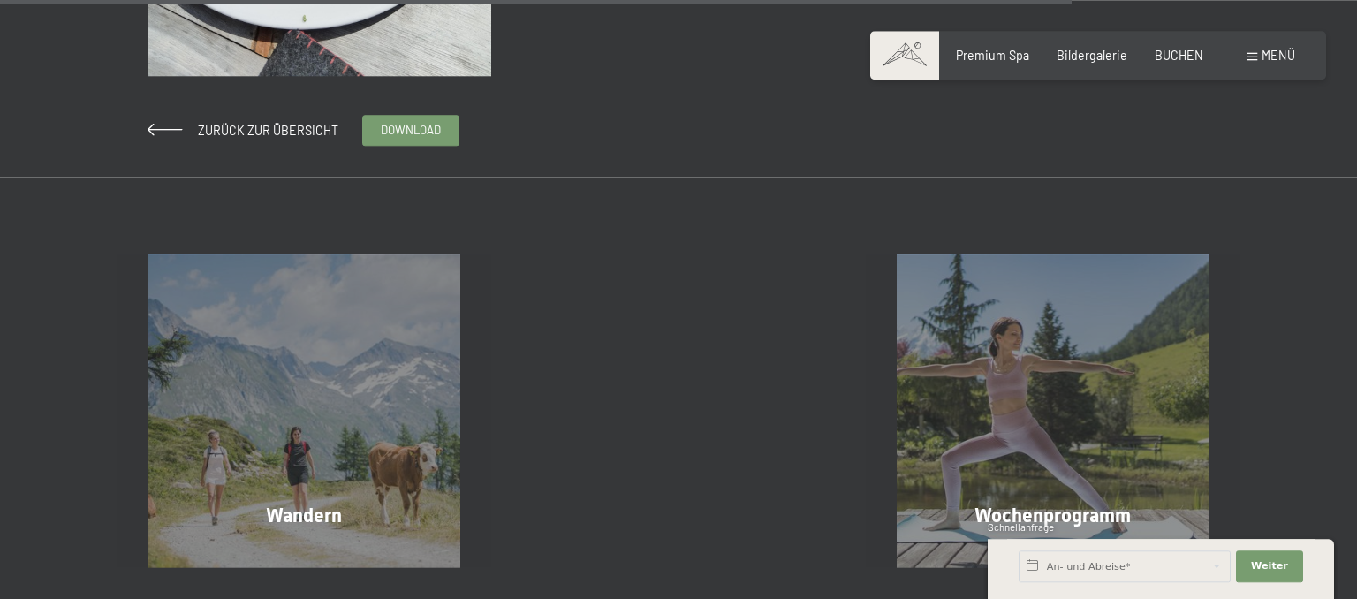
scroll to position [2518, 0]
click at [282, 132] on span "Zurück zur Übersicht" at bounding box center [261, 131] width 153 height 15
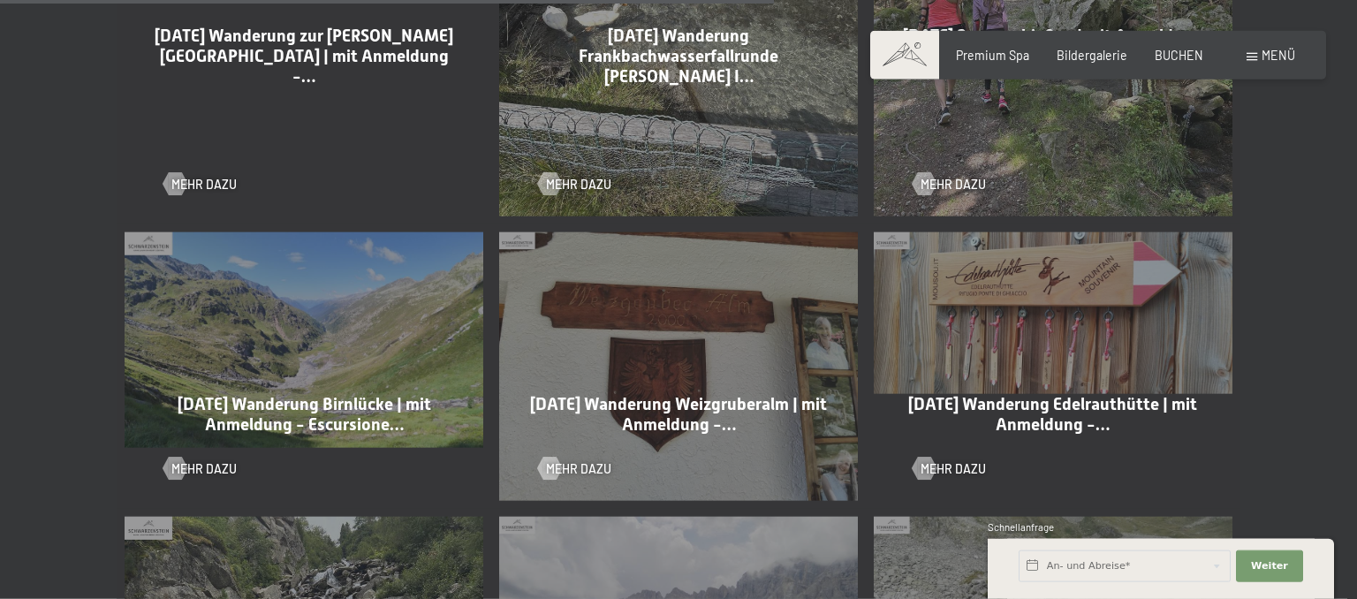
scroll to position [2791, 0]
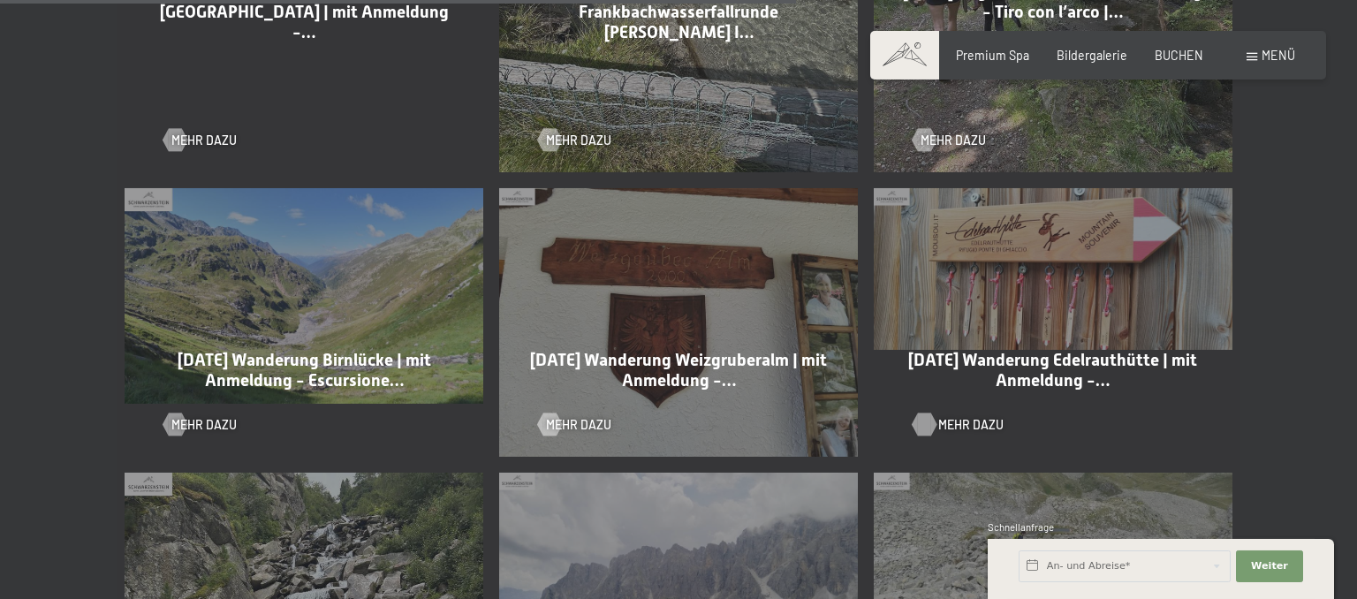
click at [949, 416] on span "Mehr dazu" at bounding box center [970, 425] width 65 height 18
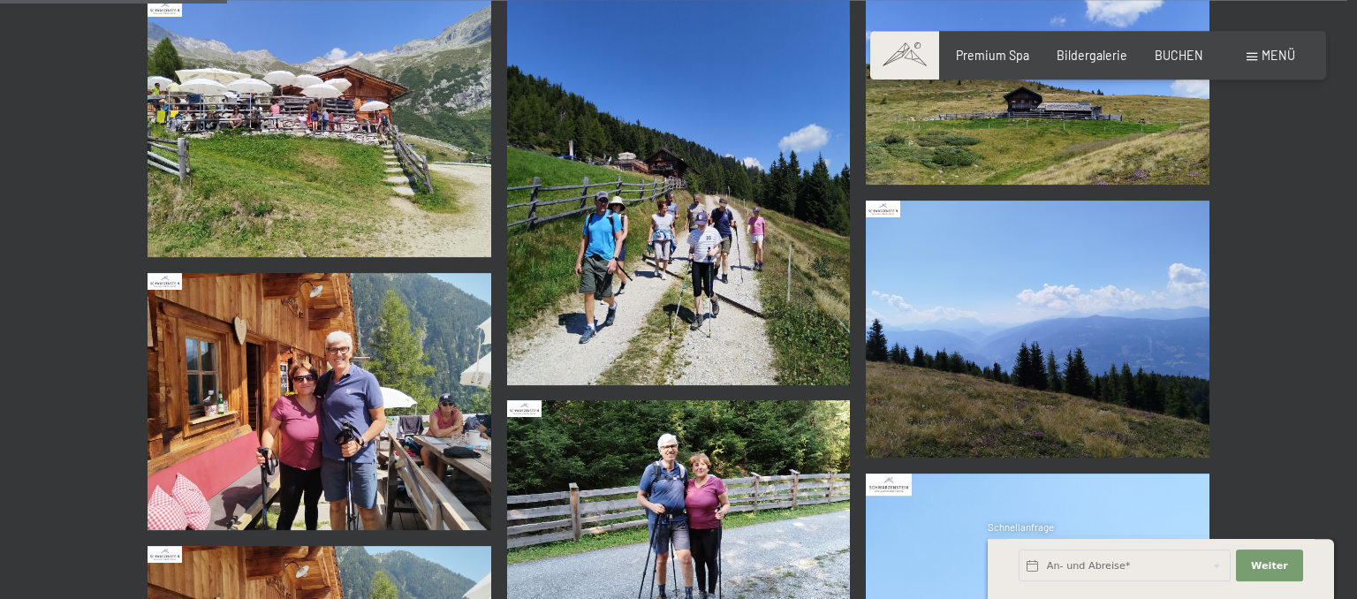
scroll to position [1212, 0]
click at [660, 236] on img at bounding box center [679, 157] width 344 height 458
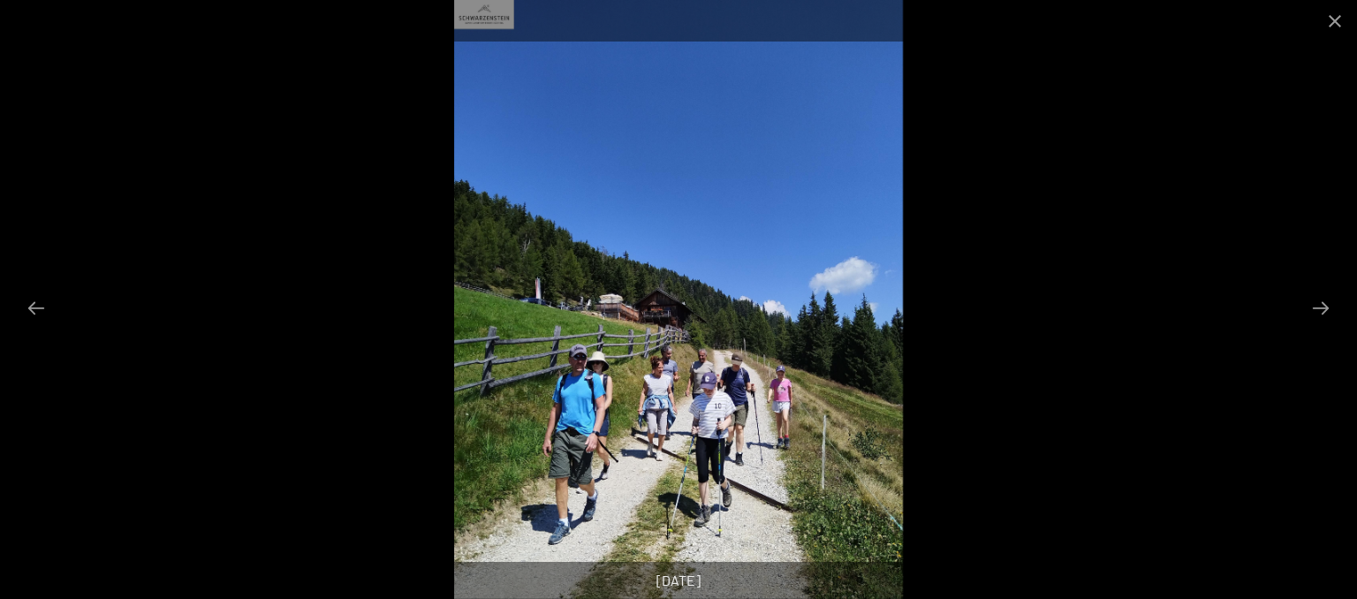
click at [1122, 269] on div at bounding box center [678, 299] width 1357 height 599
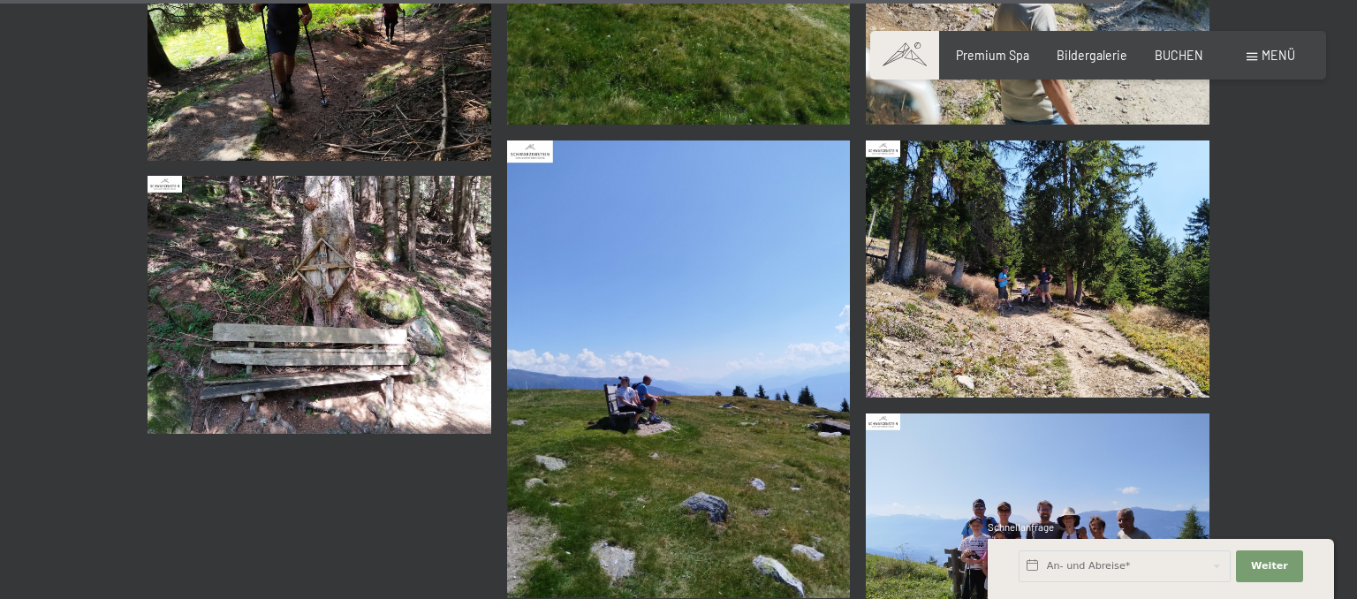
scroll to position [6155, 0]
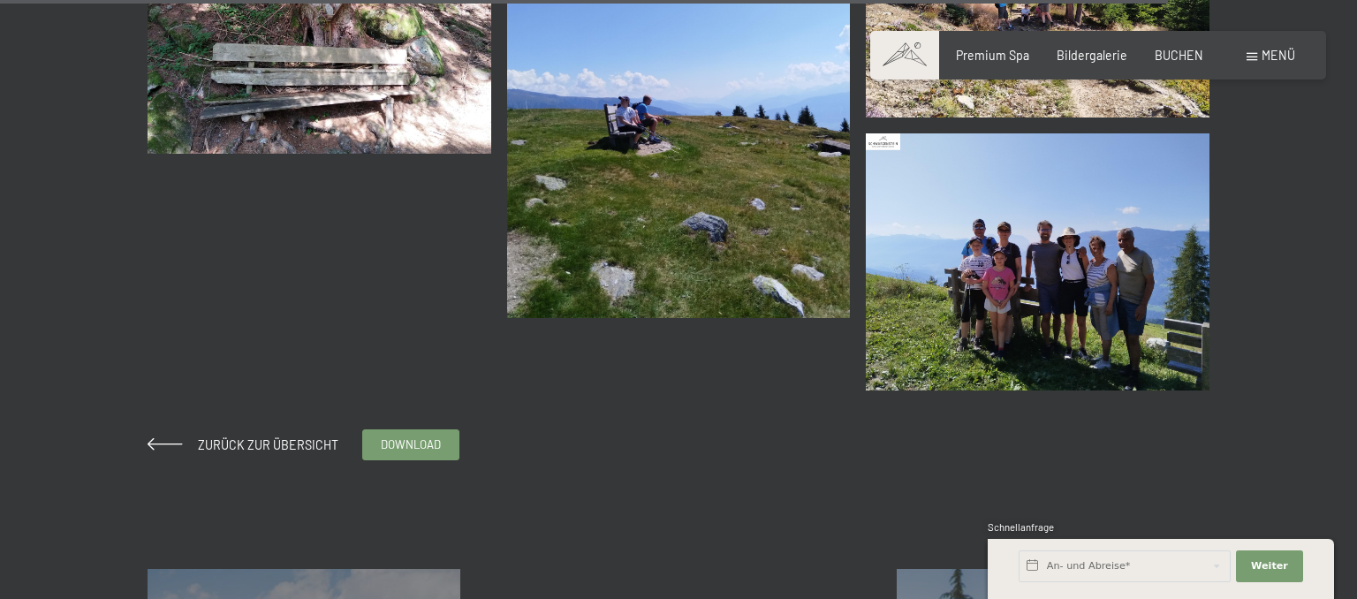
click at [1044, 256] on img at bounding box center [1038, 261] width 344 height 257
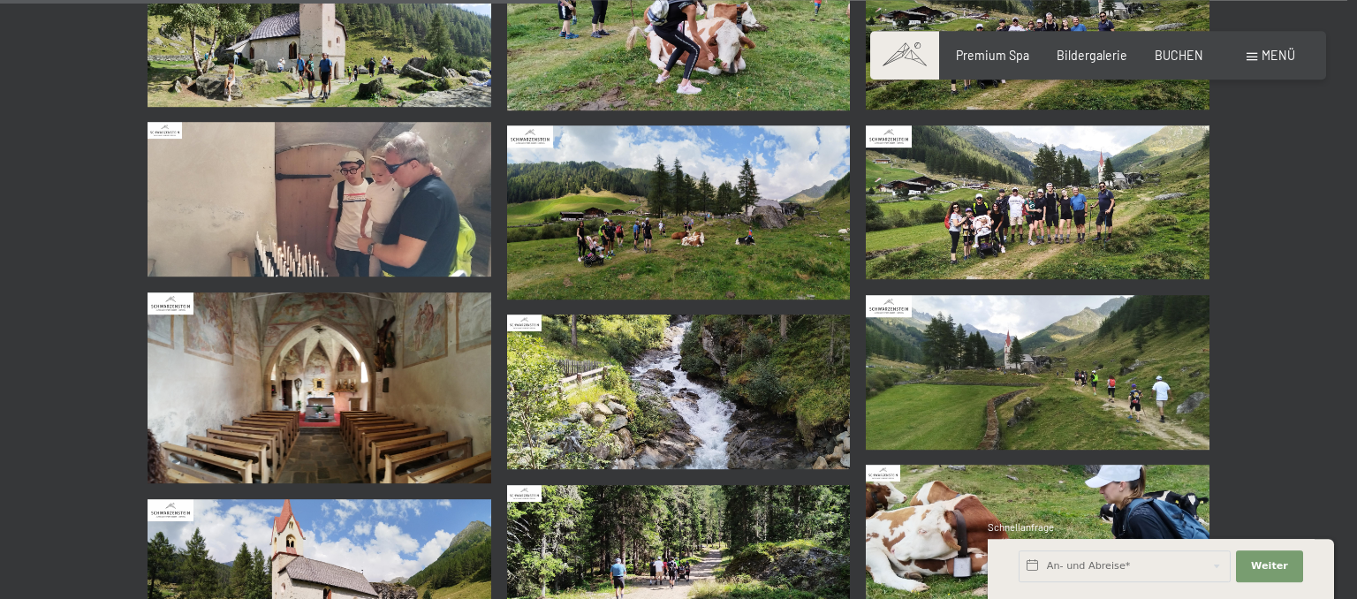
scroll to position [1399, 0]
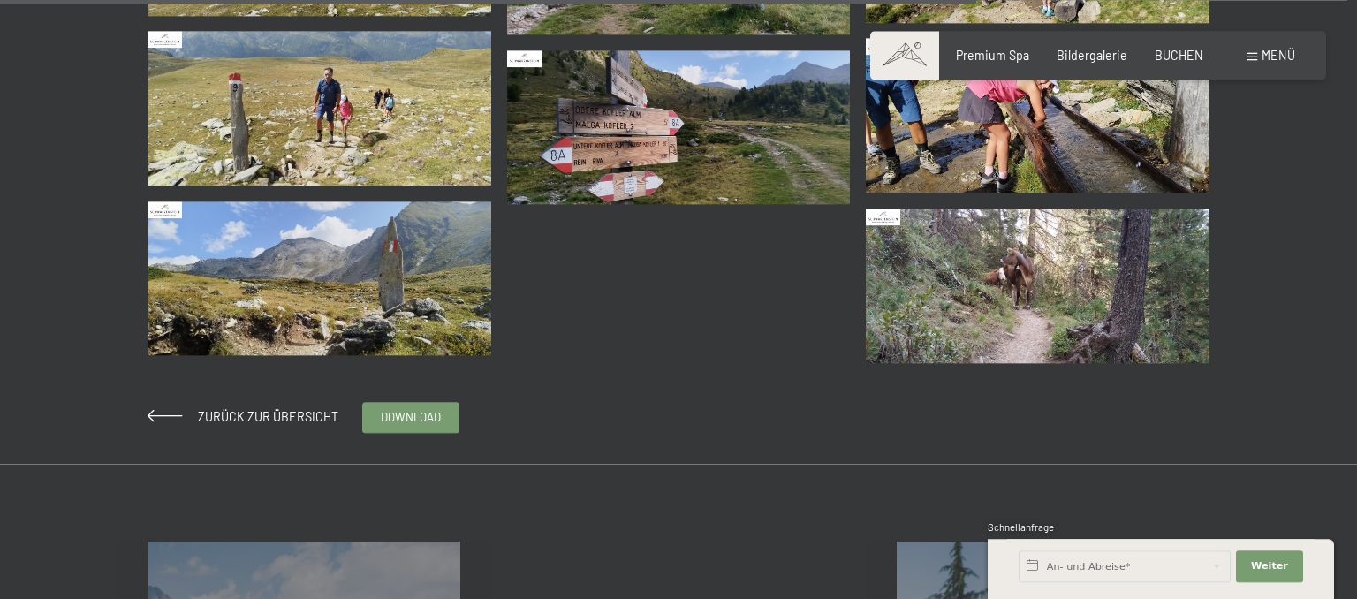
scroll to position [2238, 0]
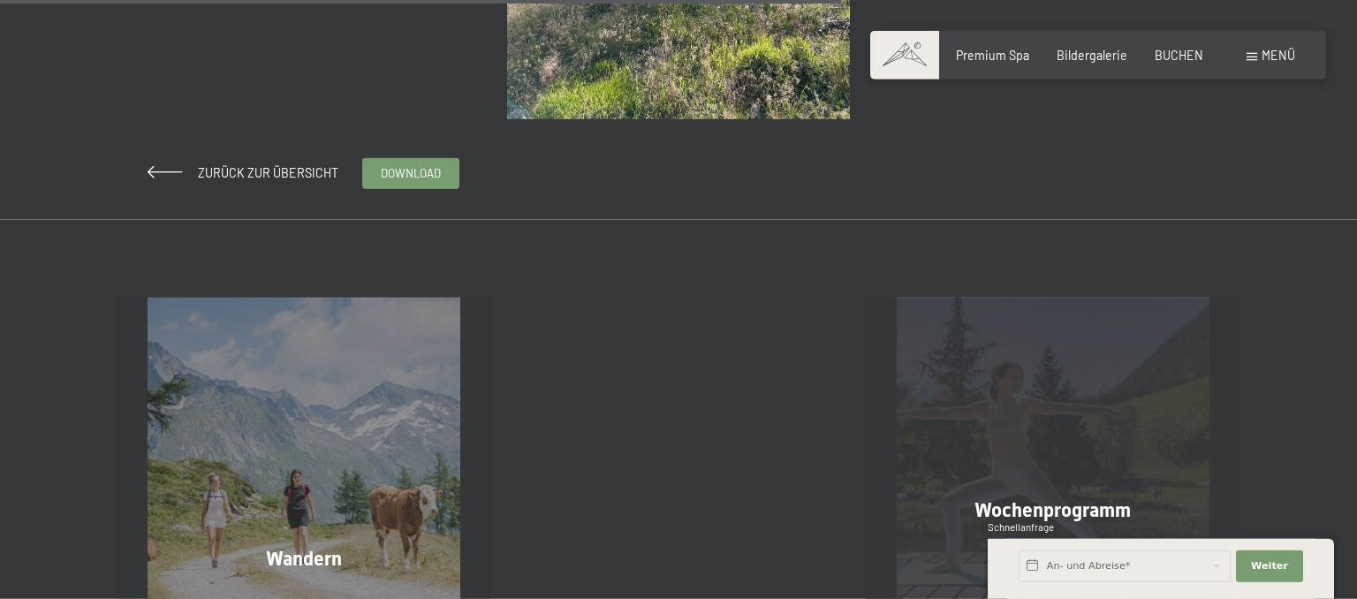
scroll to position [2144, 0]
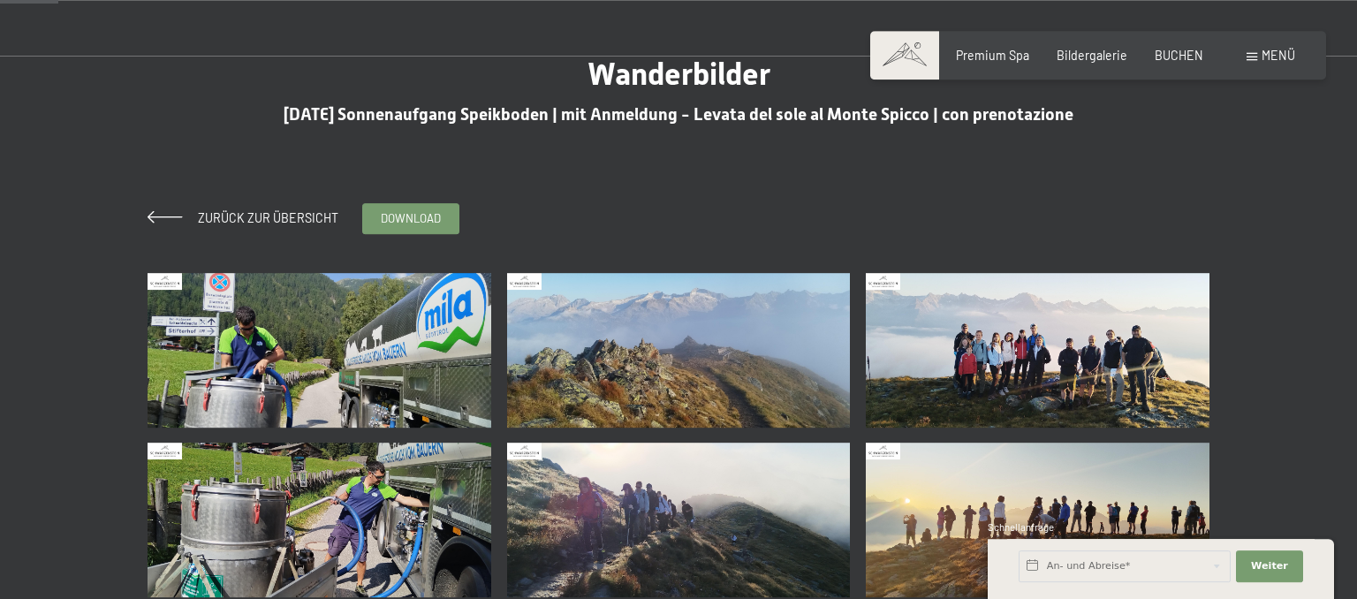
scroll to position [93, 0]
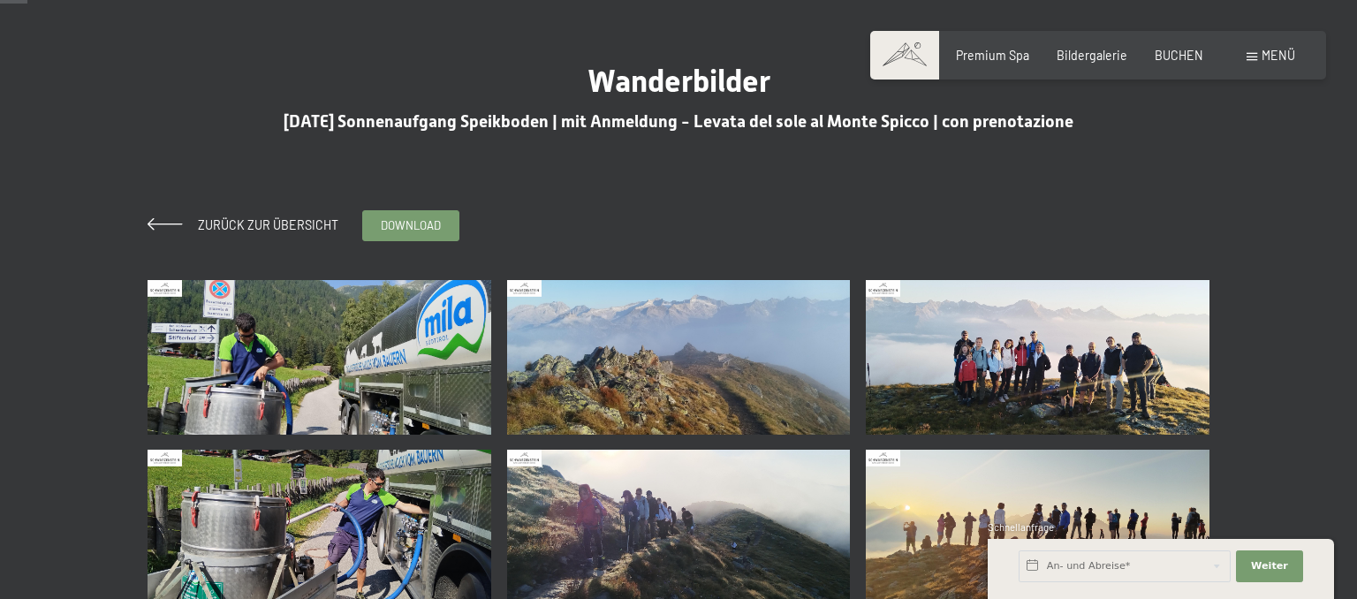
click at [1022, 388] on img at bounding box center [1038, 357] width 344 height 155
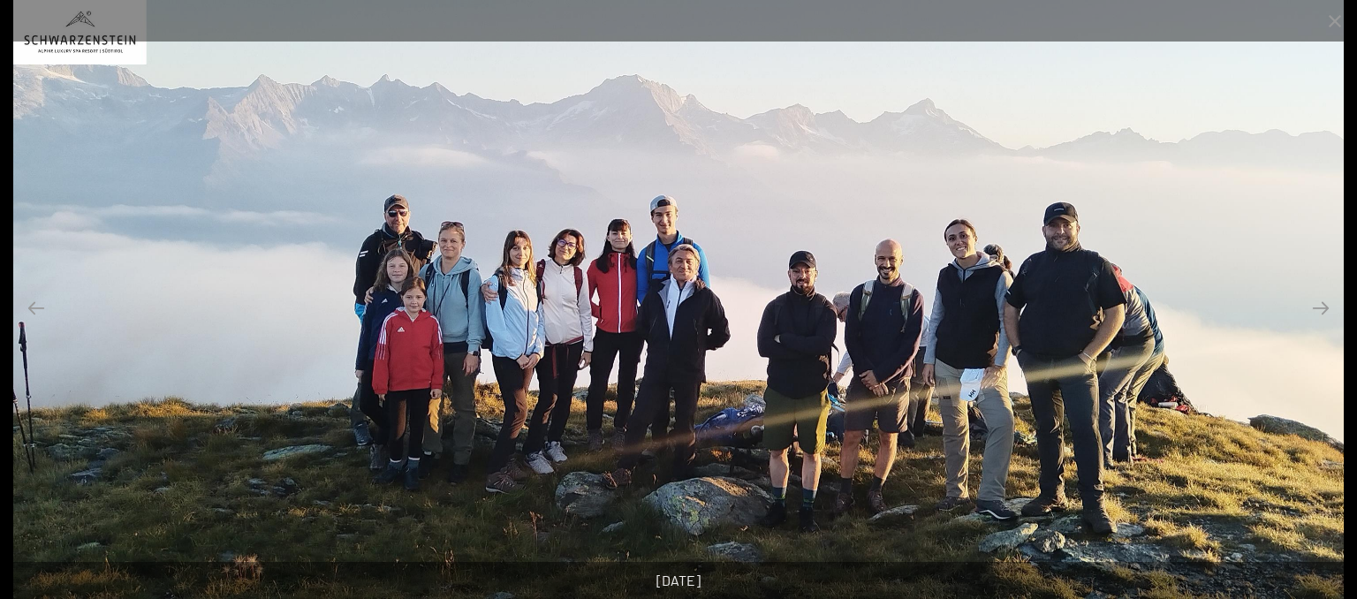
click at [1022, 356] on img at bounding box center [678, 299] width 1331 height 599
click at [1344, 313] on div at bounding box center [678, 299] width 1357 height 599
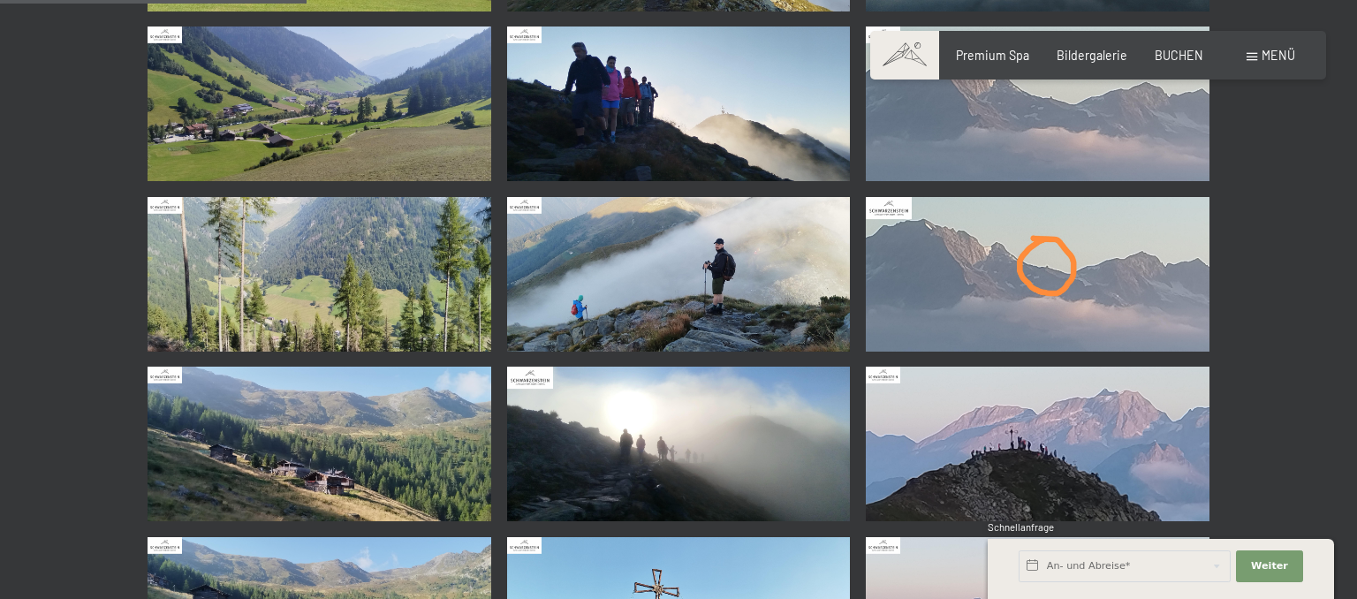
scroll to position [1492, 0]
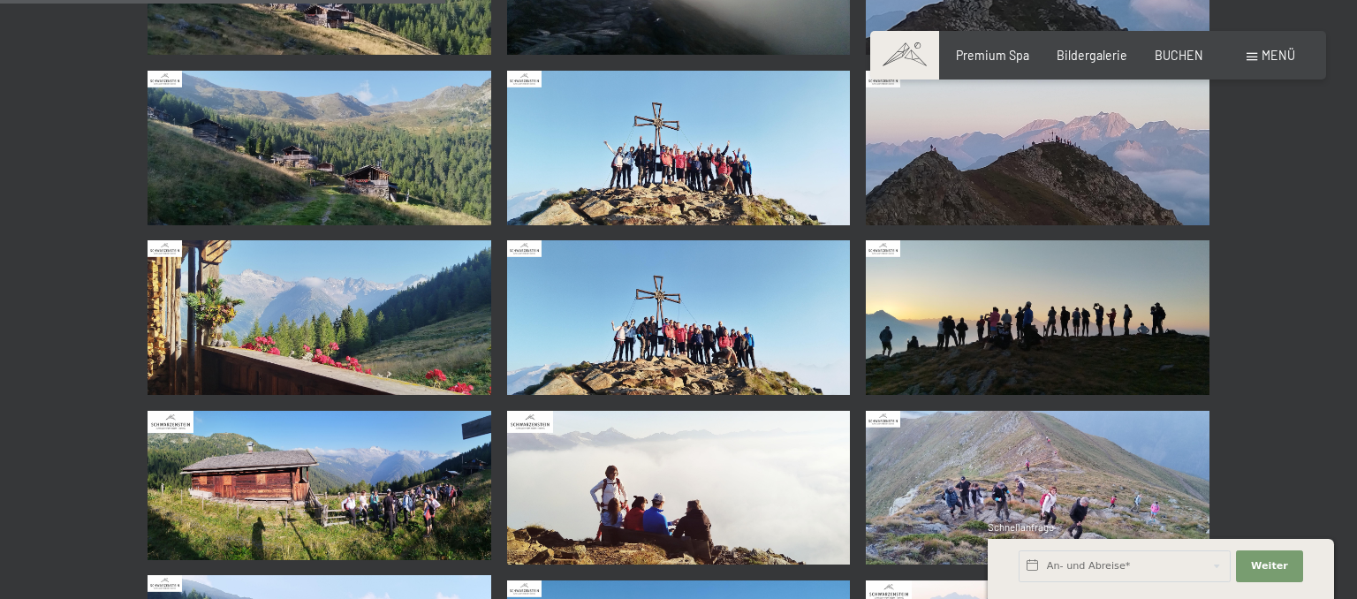
click at [660, 146] on img at bounding box center [679, 148] width 344 height 155
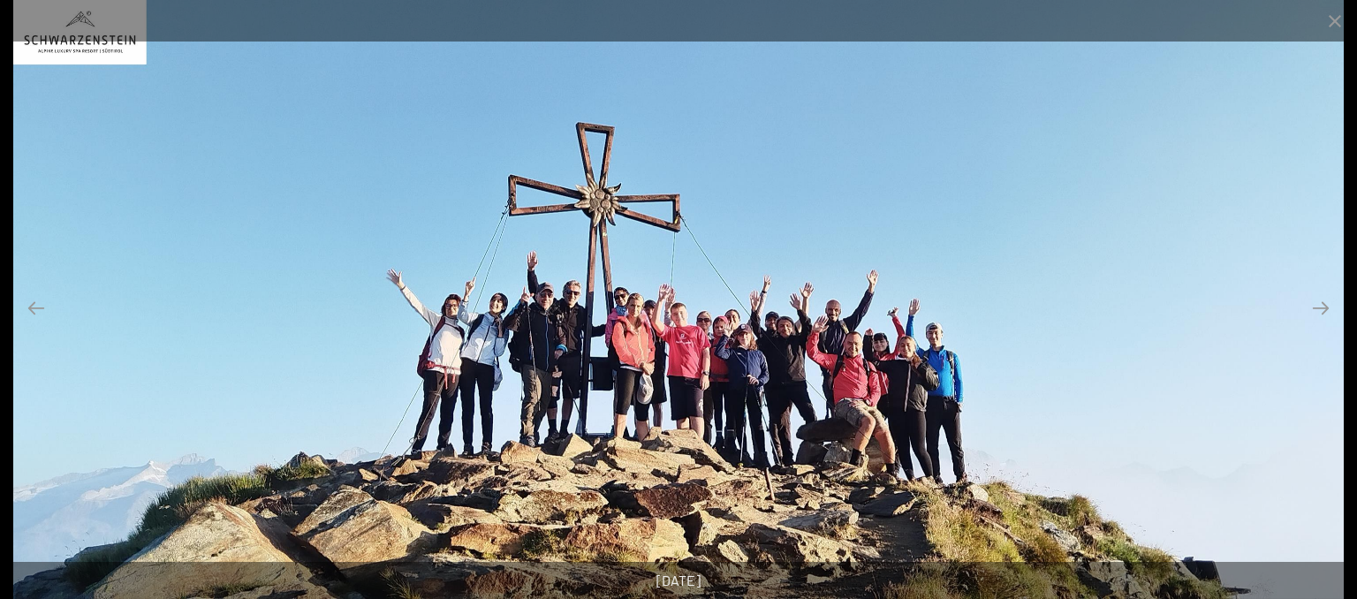
click at [1015, 356] on img at bounding box center [678, 299] width 1331 height 599
click at [1220, 34] on div at bounding box center [678, 21] width 1357 height 42
click at [1335, 19] on button "Close gallery" at bounding box center [1334, 21] width 44 height 42
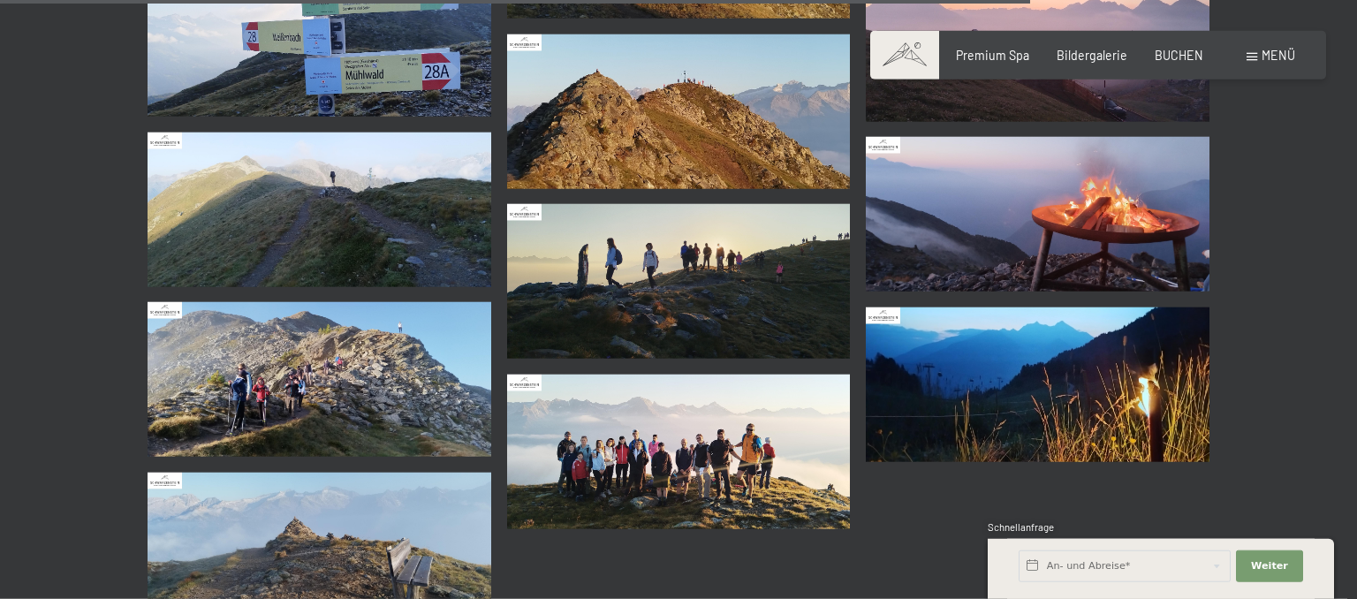
scroll to position [3451, 0]
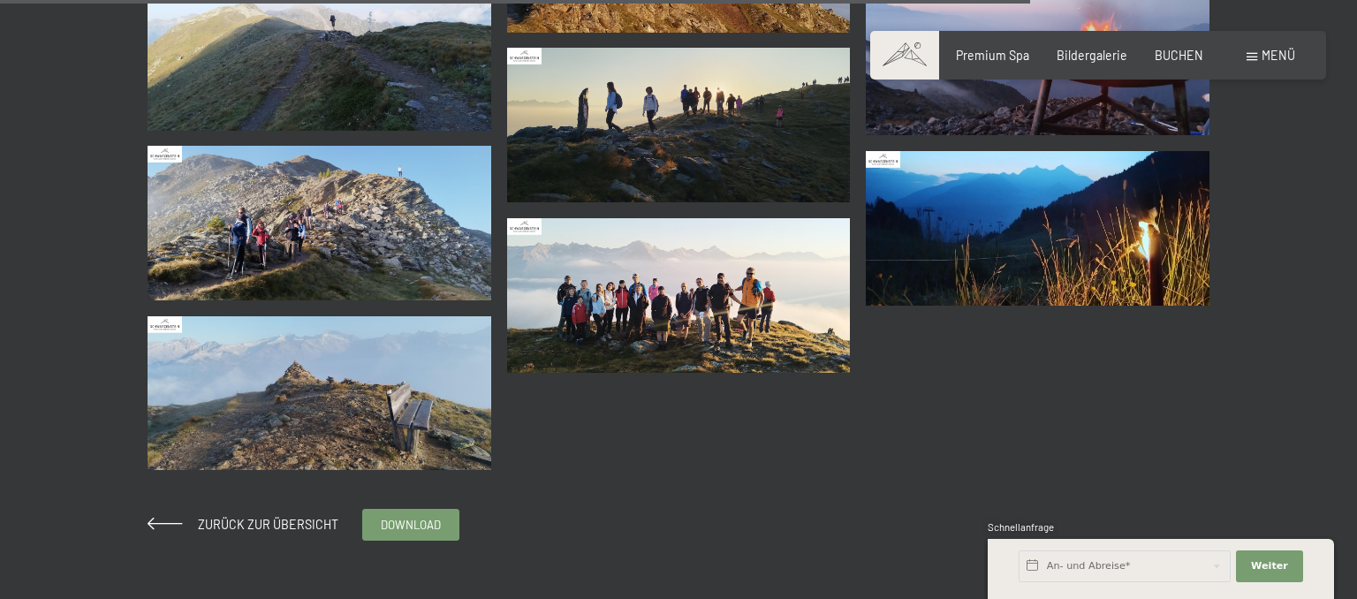
click at [722, 299] on img at bounding box center [679, 295] width 344 height 155
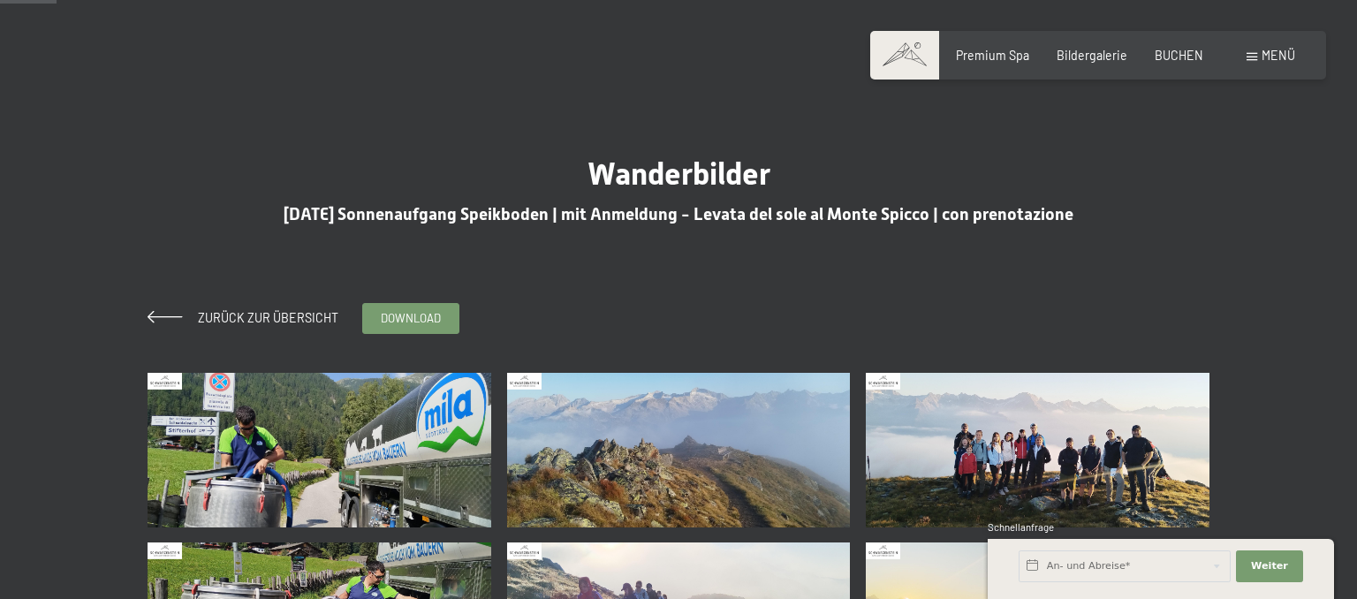
scroll to position [186, 0]
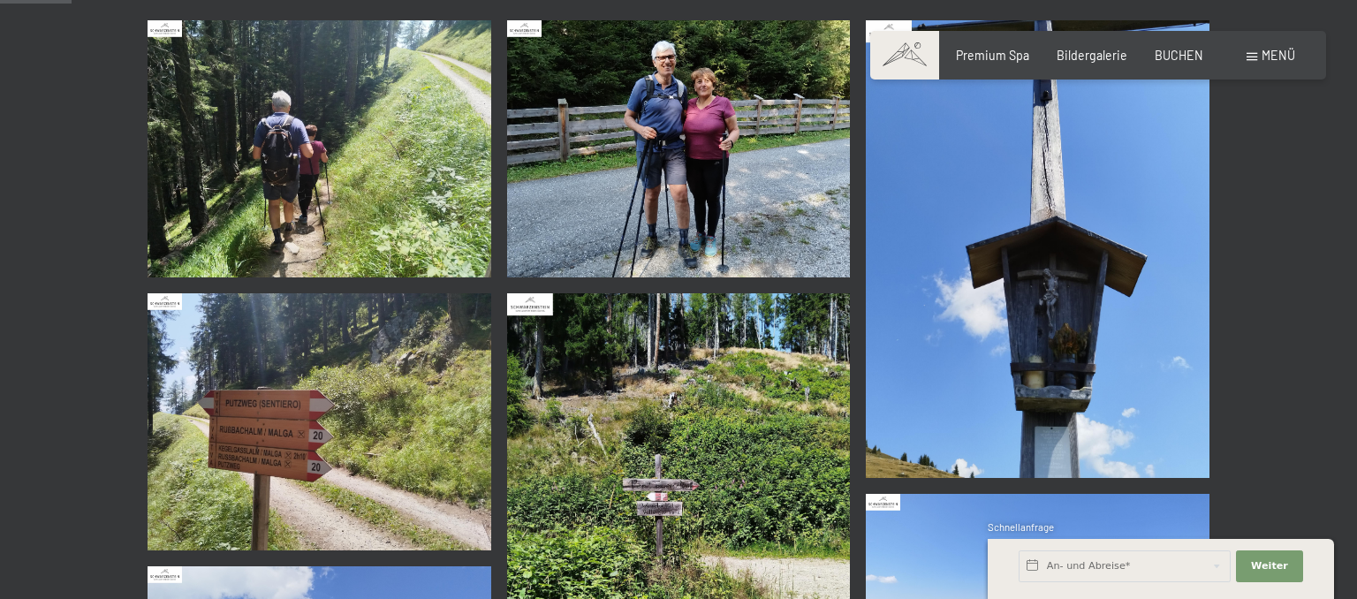
scroll to position [373, 0]
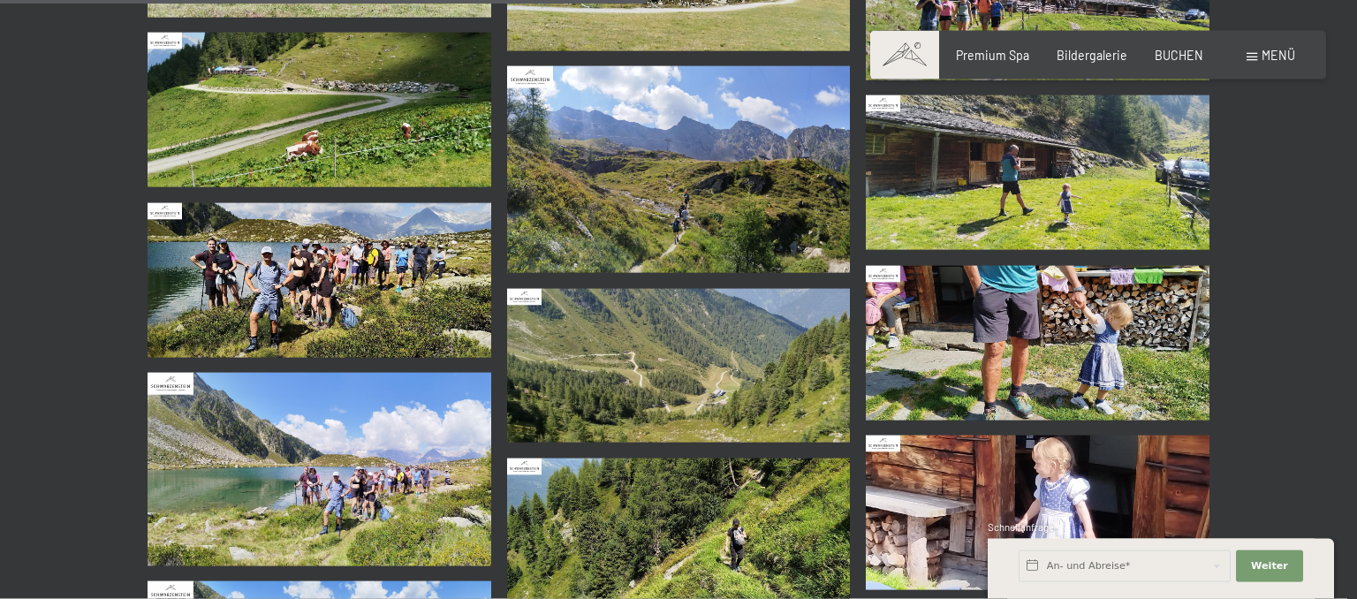
scroll to position [1305, 0]
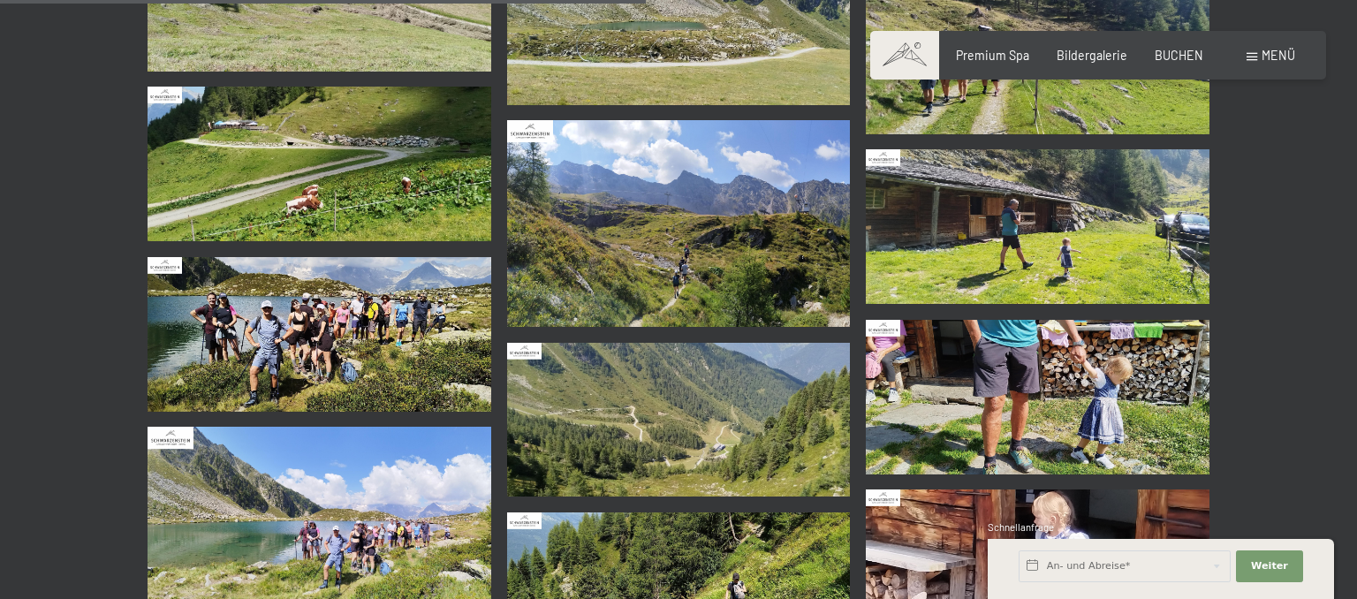
click at [359, 351] on img at bounding box center [319, 334] width 344 height 155
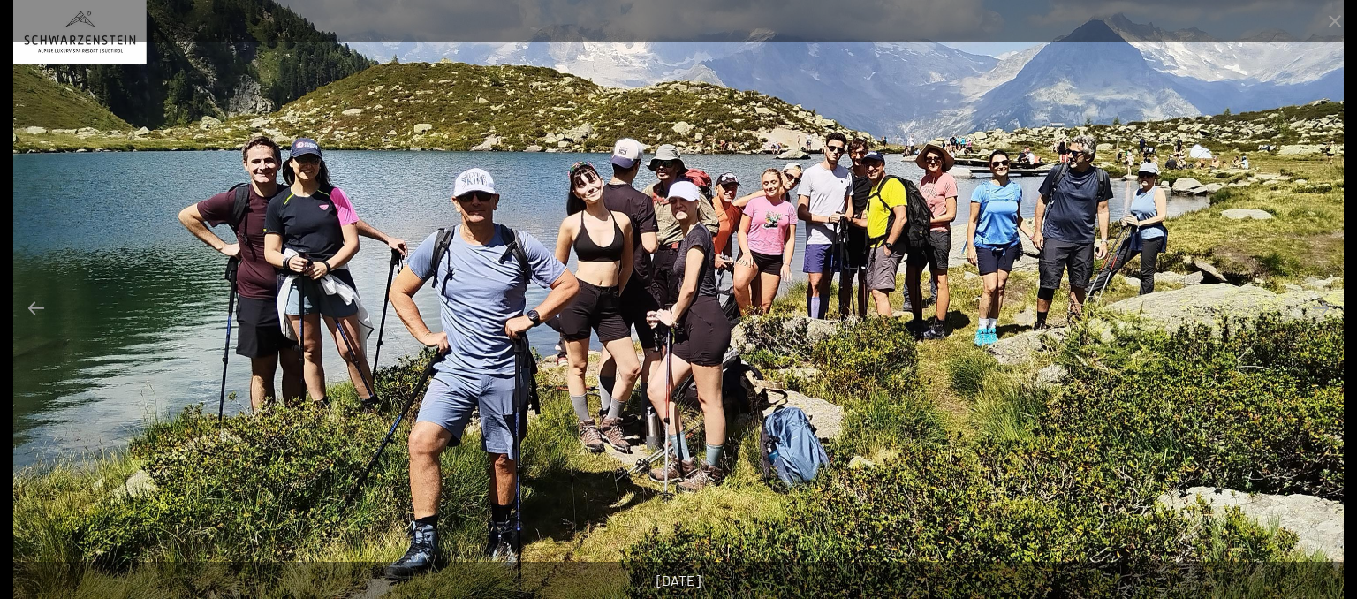
click at [1284, 390] on img at bounding box center [678, 299] width 1331 height 599
click at [1248, 162] on img at bounding box center [678, 299] width 1331 height 599
click at [1302, 23] on div at bounding box center [678, 21] width 1357 height 42
click at [1341, 26] on button "Close gallery" at bounding box center [1334, 21] width 44 height 42
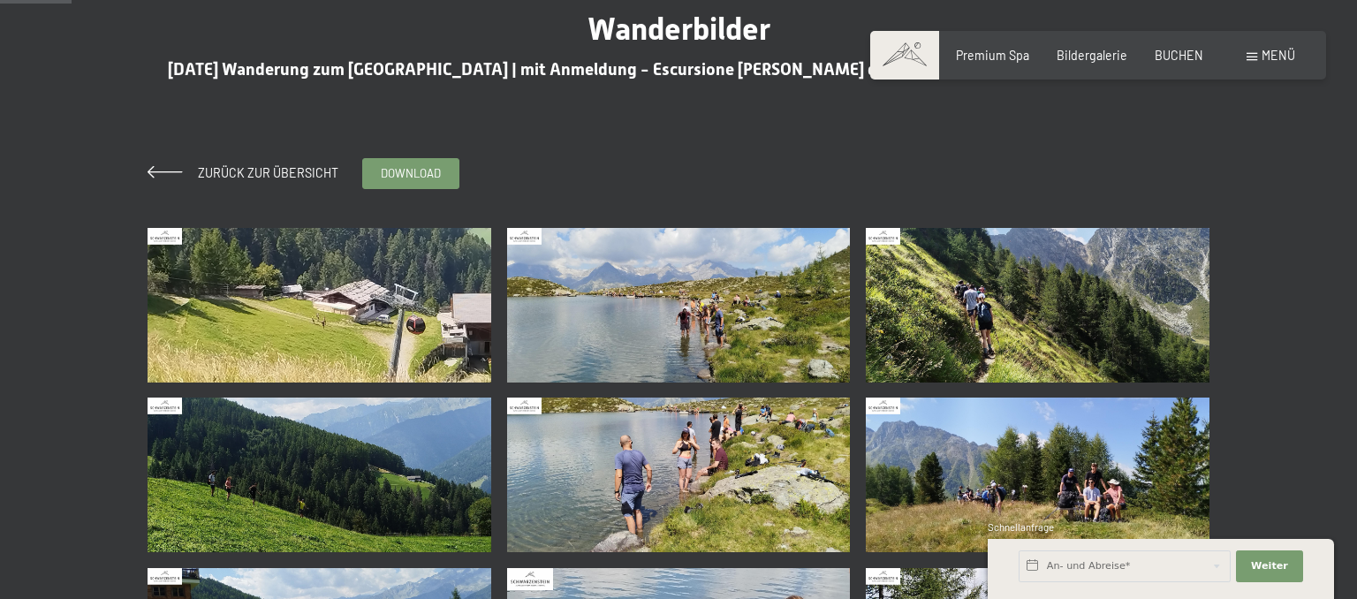
scroll to position [93, 0]
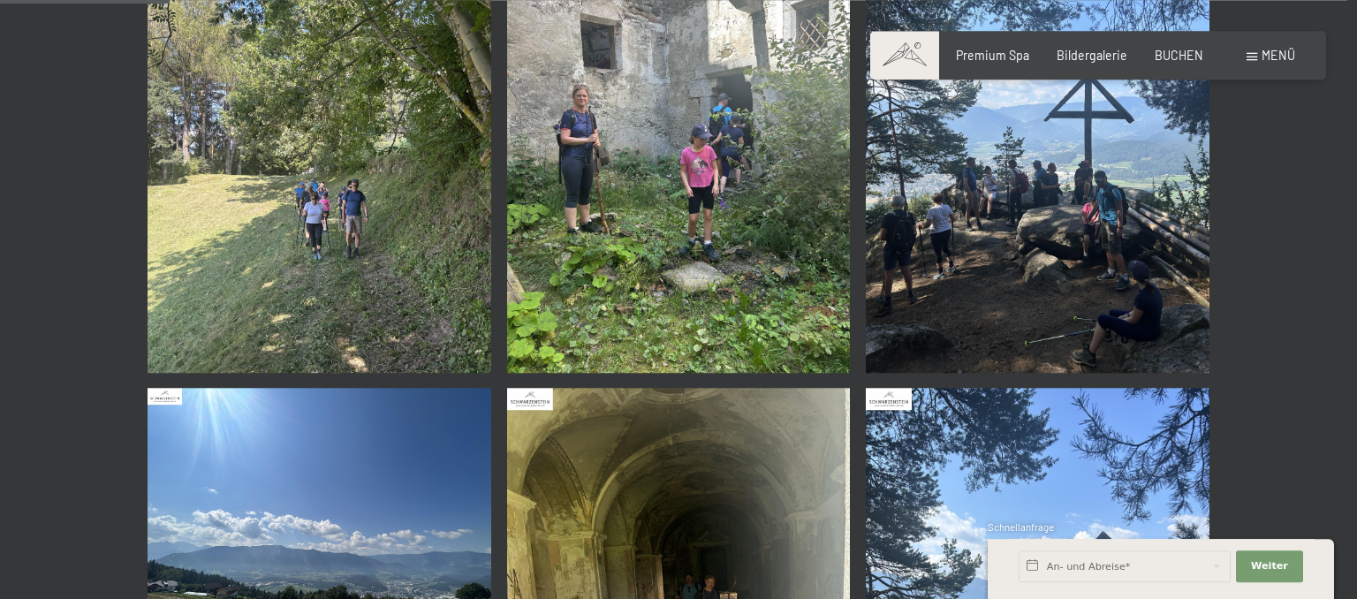
scroll to position [466, 0]
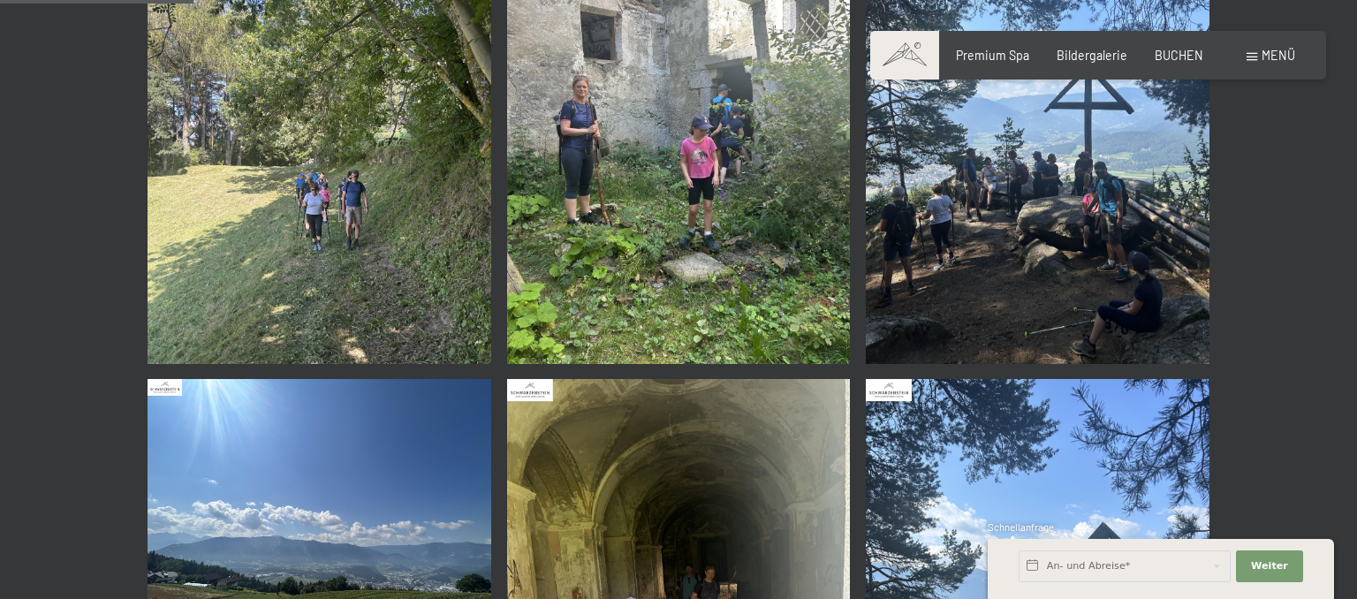
click at [1075, 429] on img at bounding box center [1038, 608] width 344 height 458
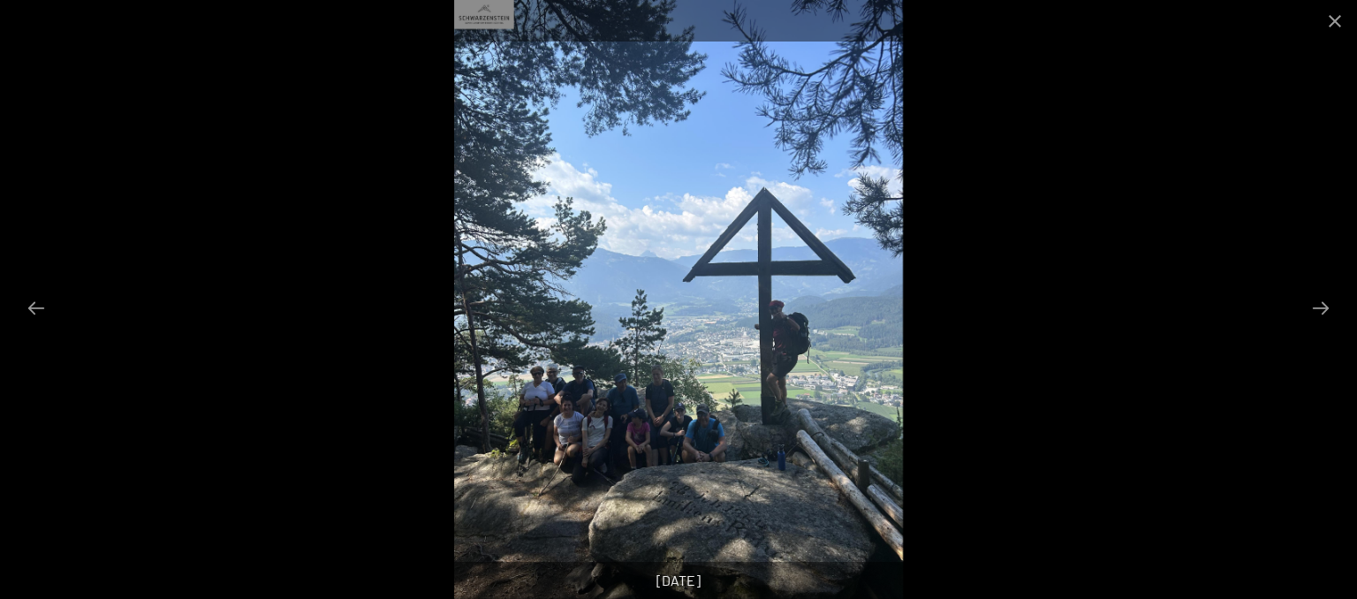
click at [958, 370] on div at bounding box center [678, 299] width 1357 height 599
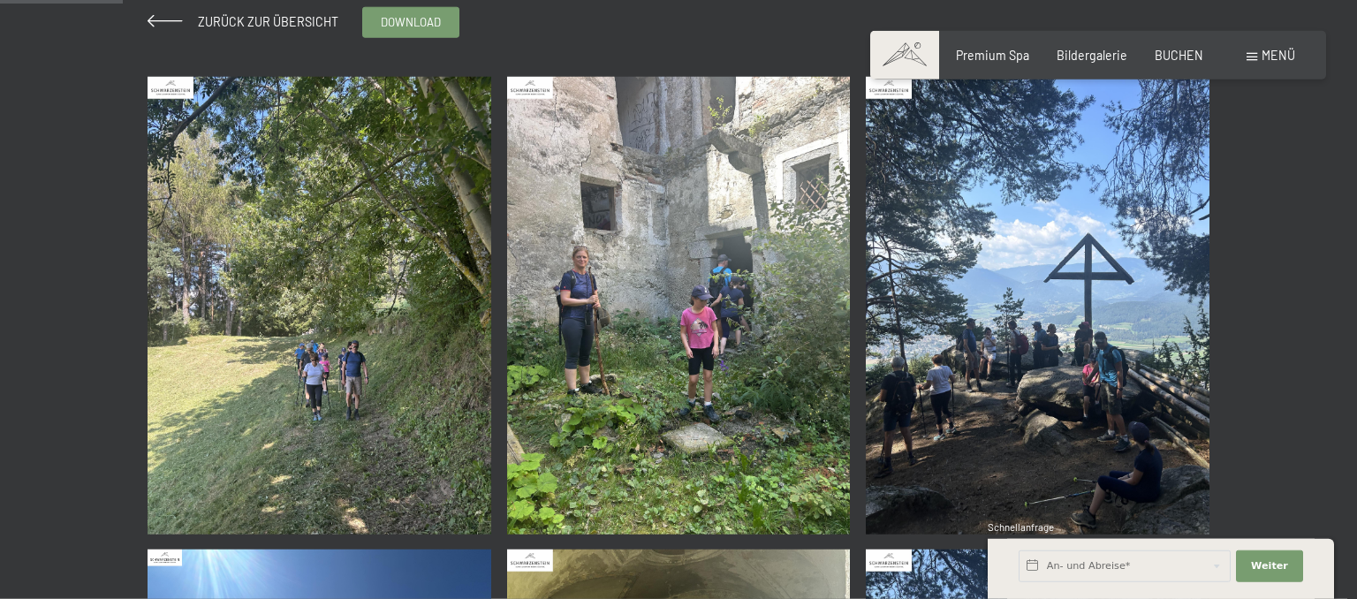
scroll to position [93, 0]
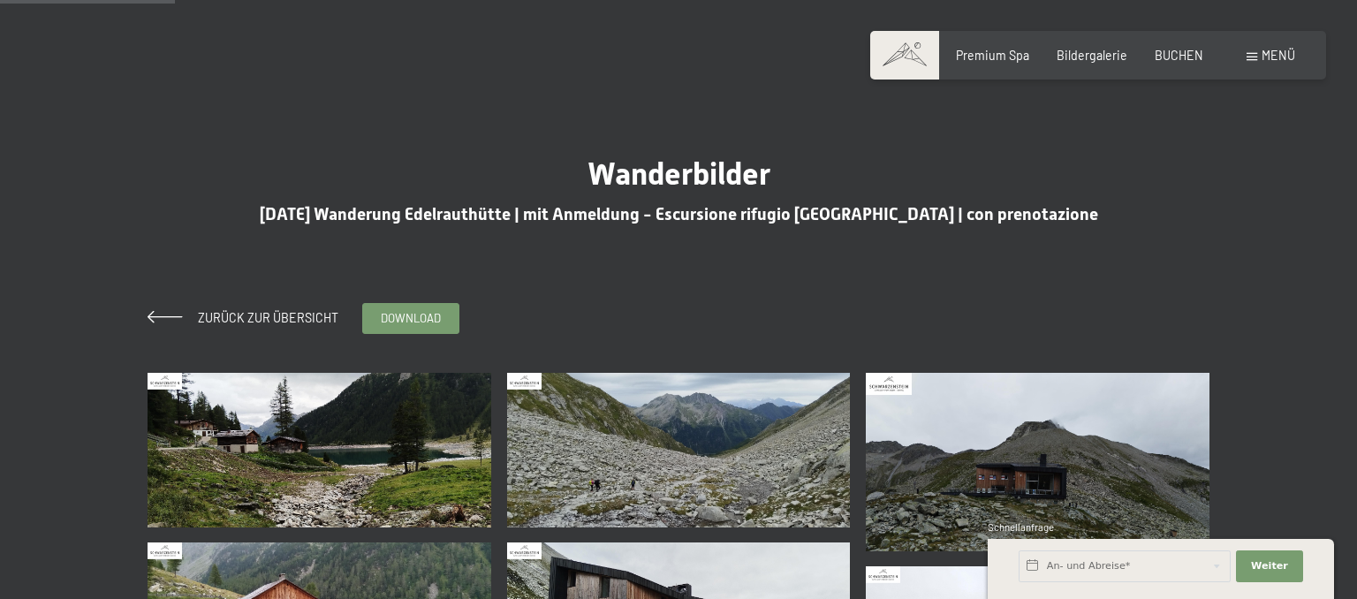
scroll to position [279, 0]
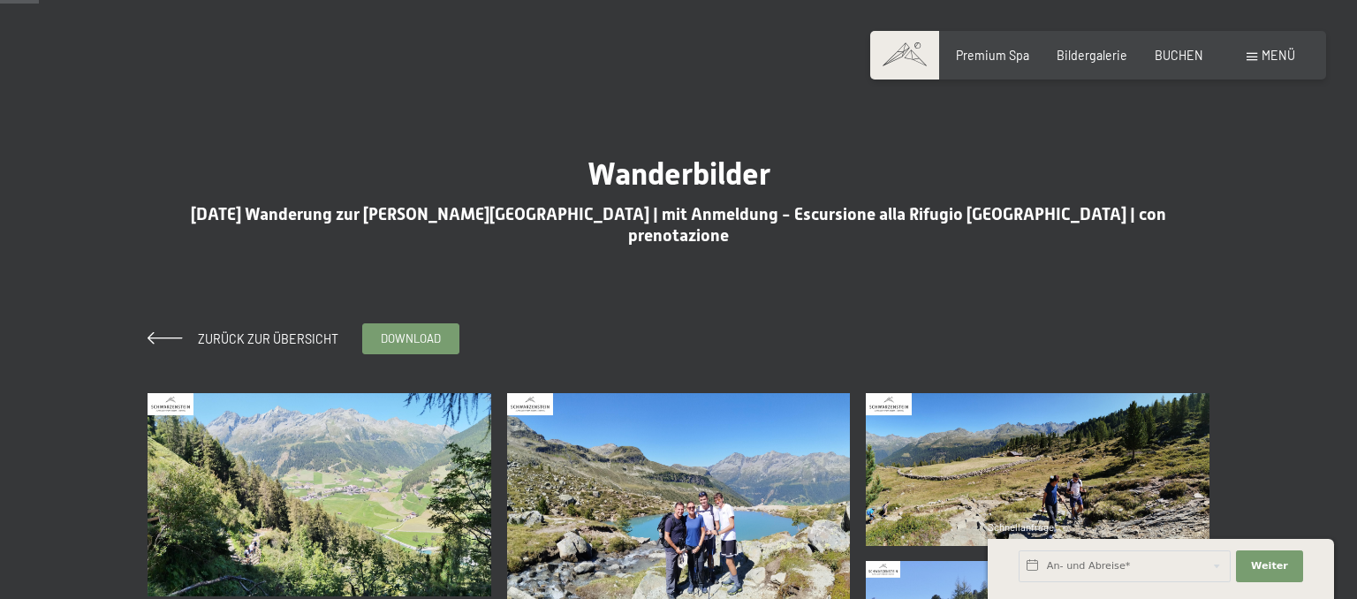
click at [775, 426] on img at bounding box center [679, 510] width 344 height 234
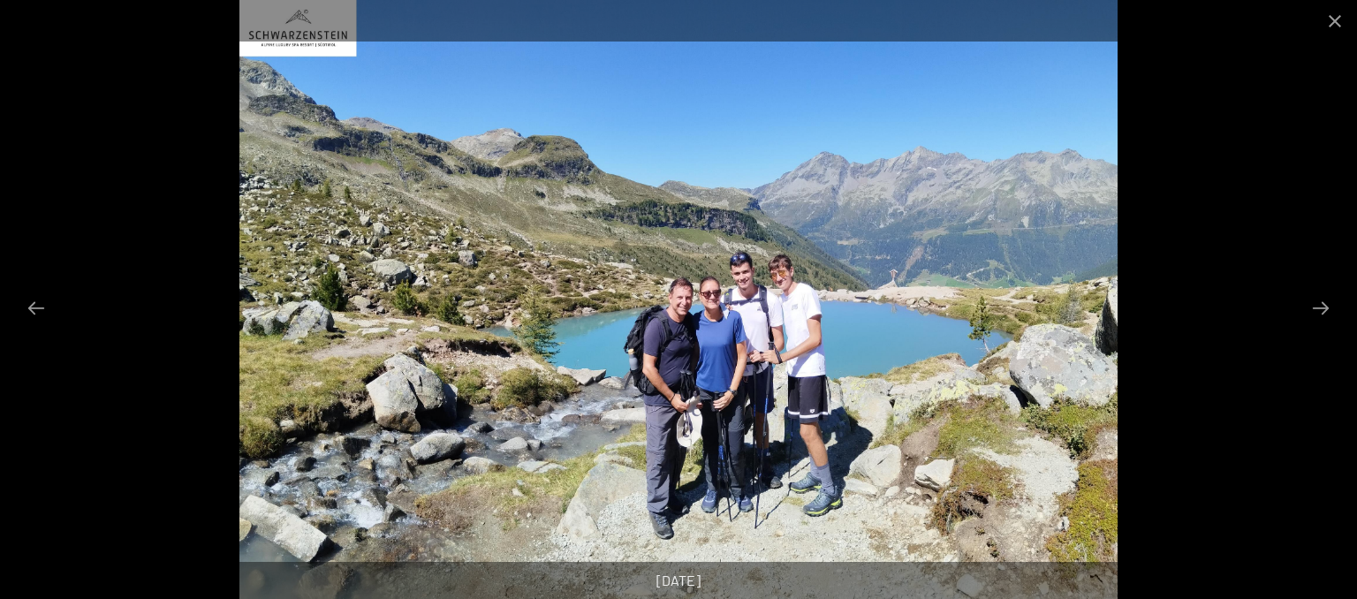
click at [1342, 232] on div at bounding box center [678, 299] width 1357 height 599
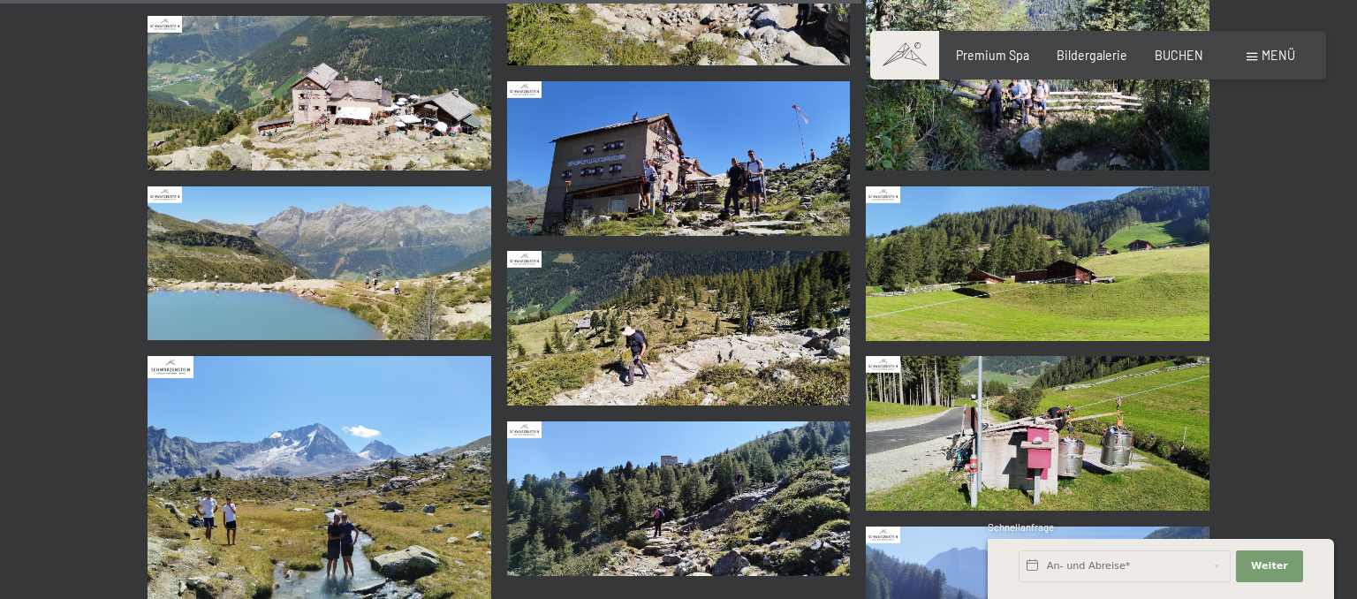
scroll to position [2424, 0]
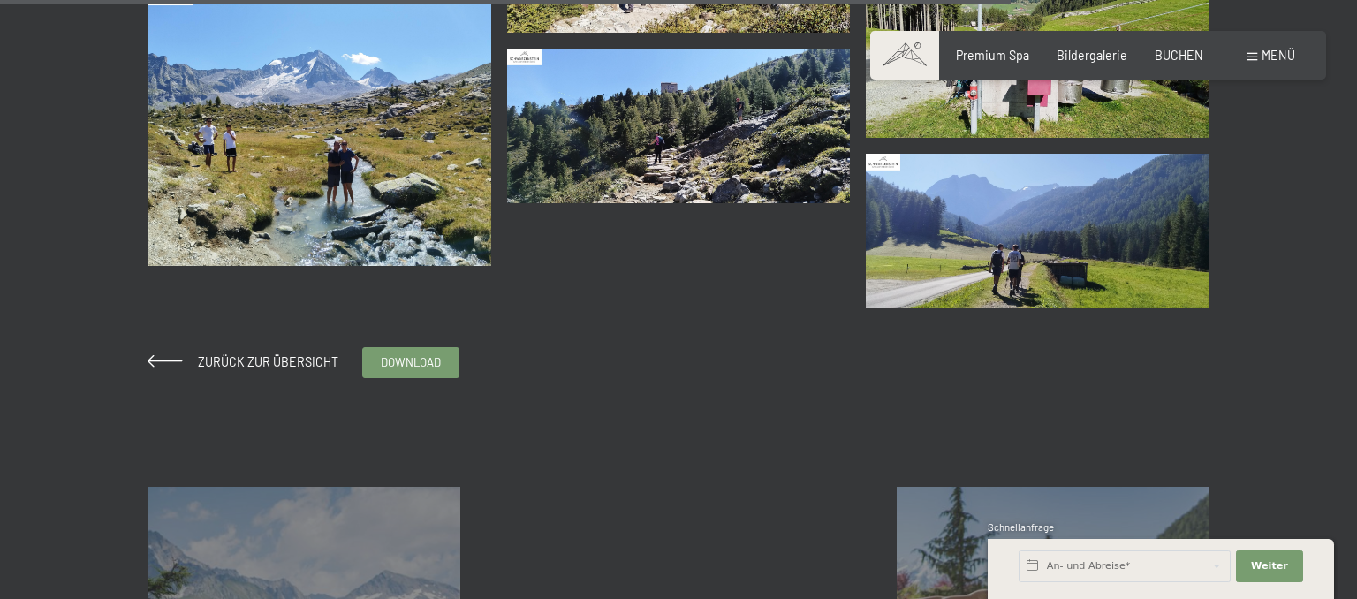
click at [369, 111] on img at bounding box center [319, 124] width 344 height 283
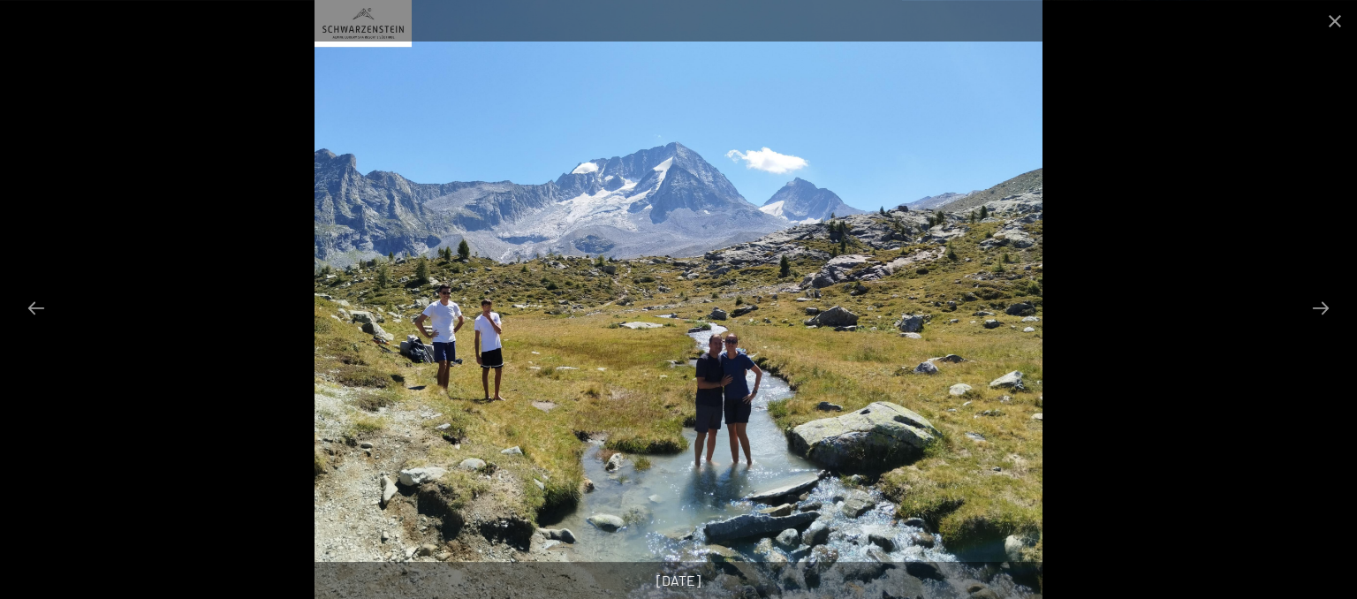
scroll to position [2238, 0]
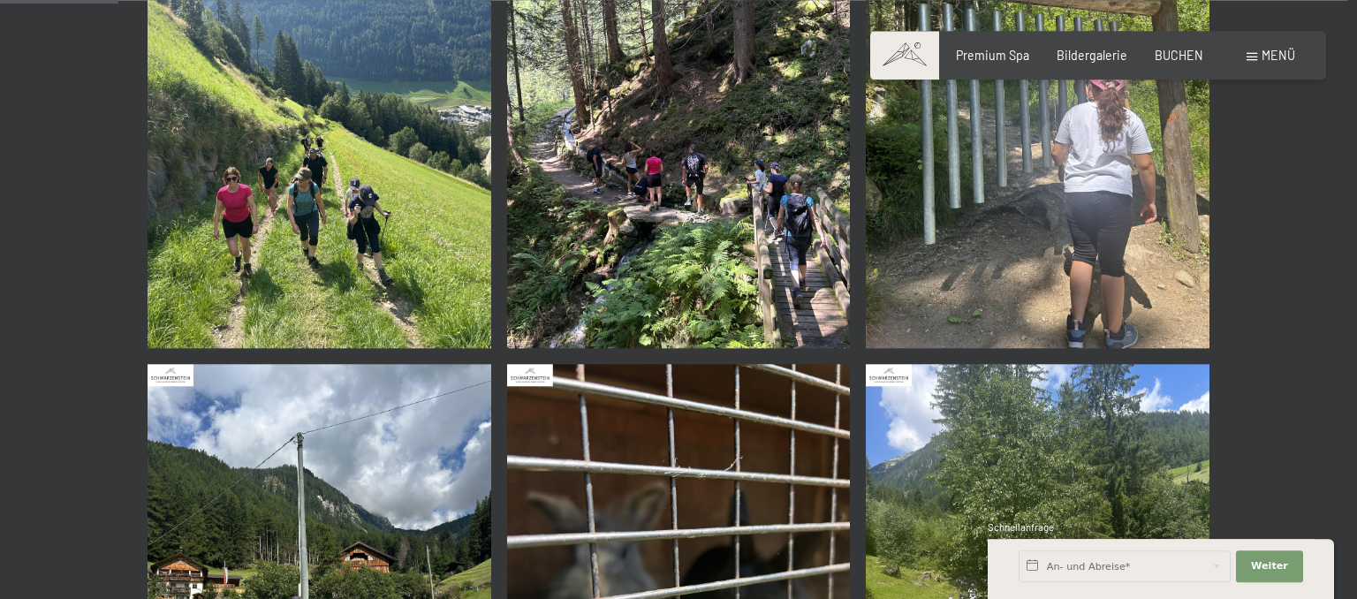
scroll to position [373, 0]
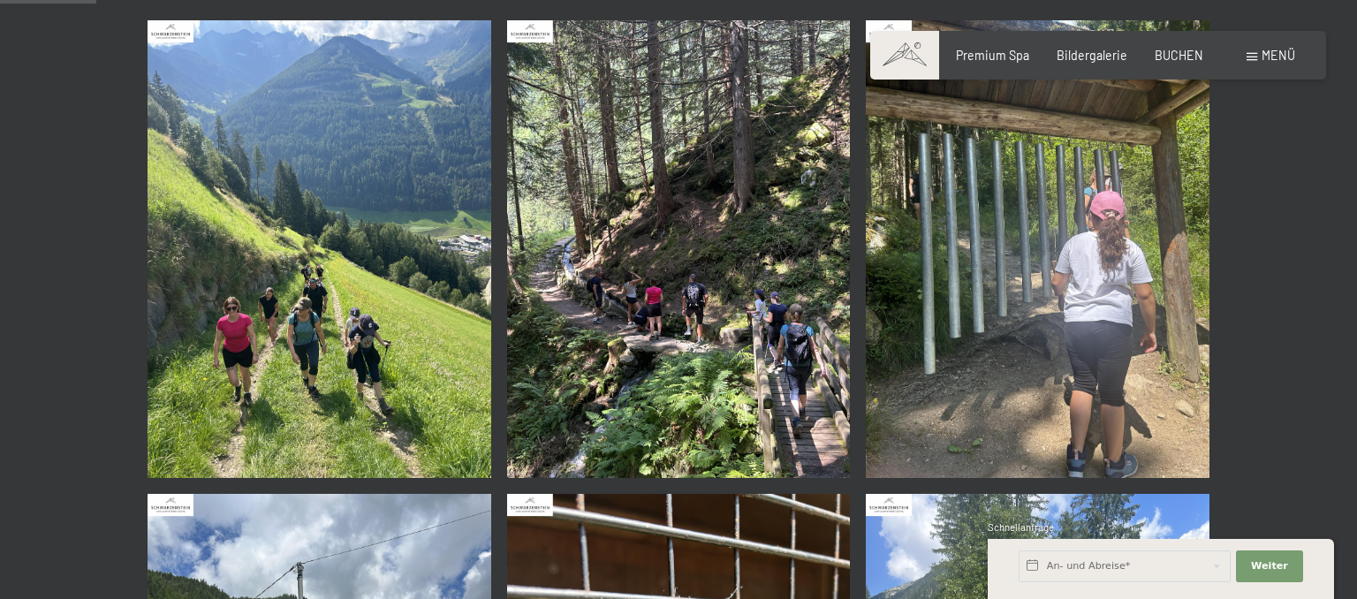
click at [410, 293] on img at bounding box center [319, 249] width 344 height 458
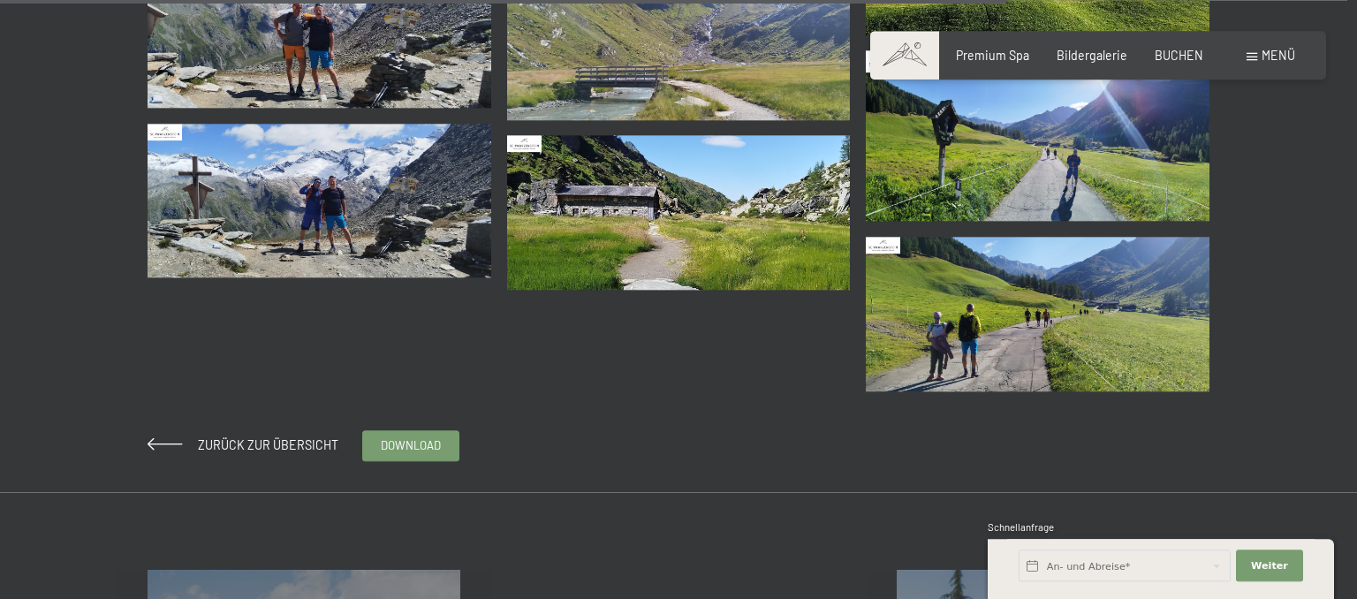
scroll to position [2984, 0]
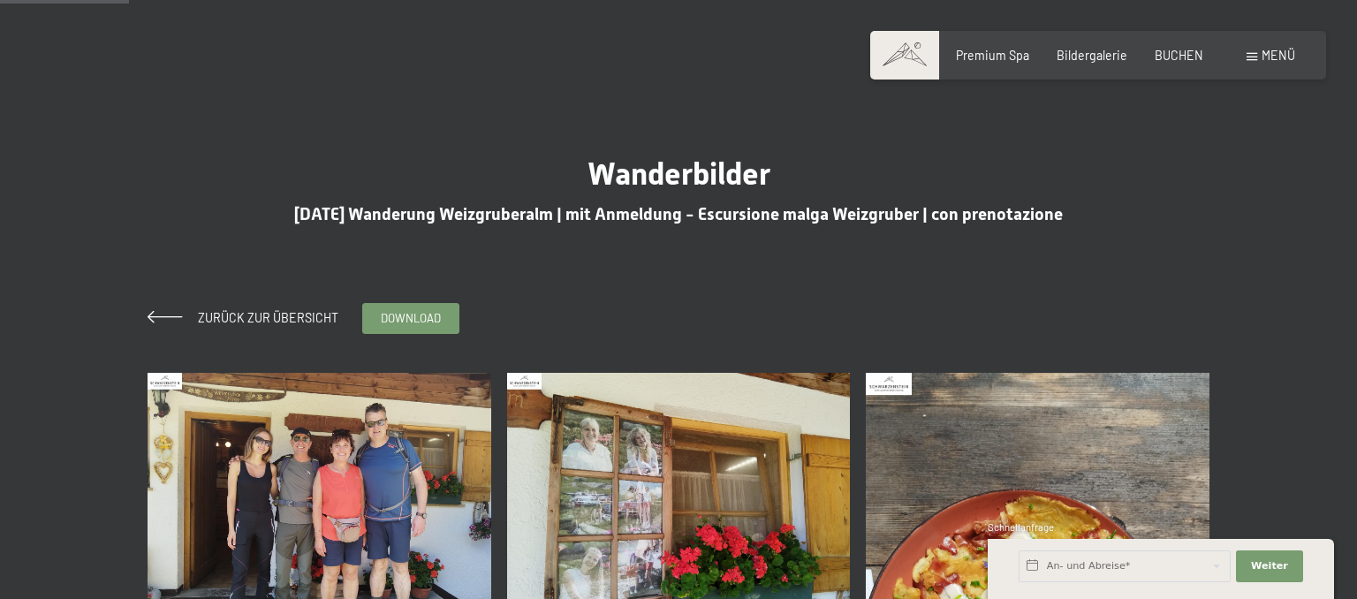
scroll to position [279, 0]
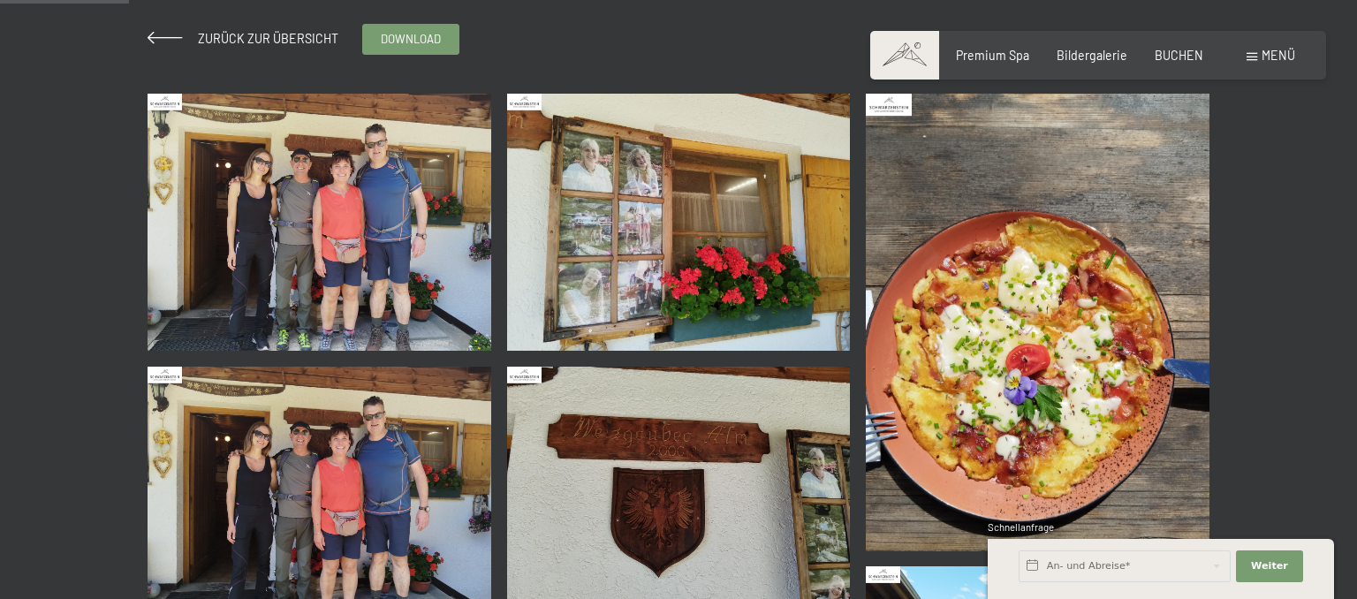
click at [421, 208] on img at bounding box center [319, 222] width 344 height 257
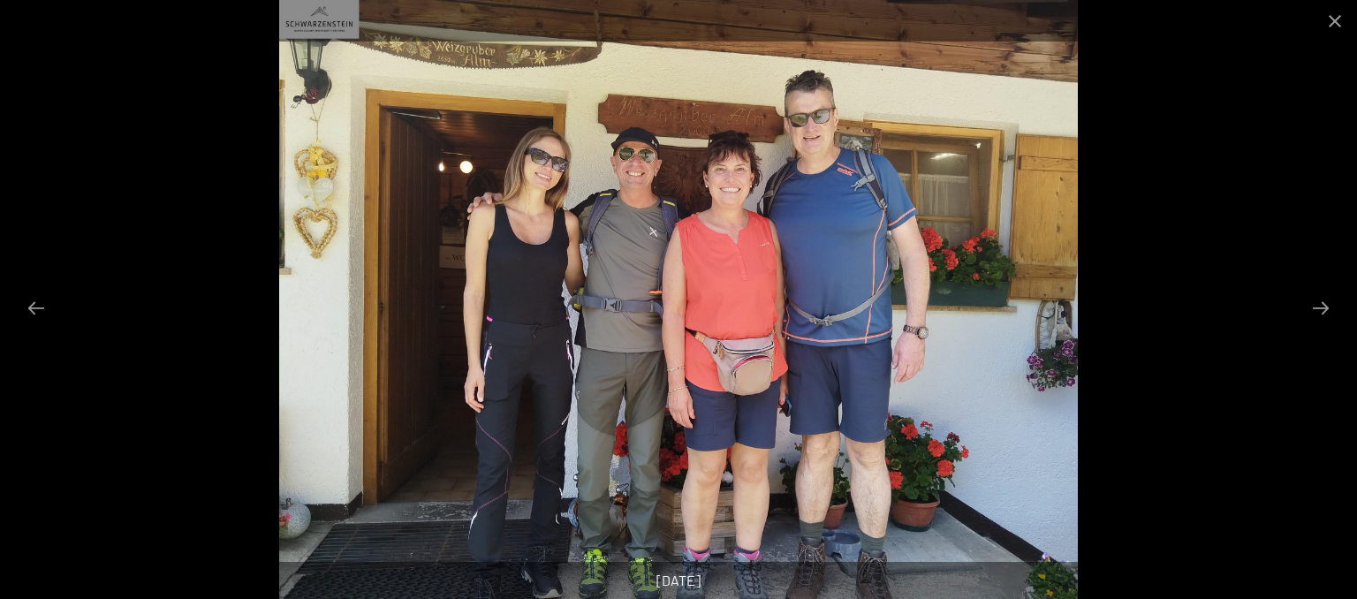
click at [1140, 184] on div at bounding box center [678, 299] width 1357 height 599
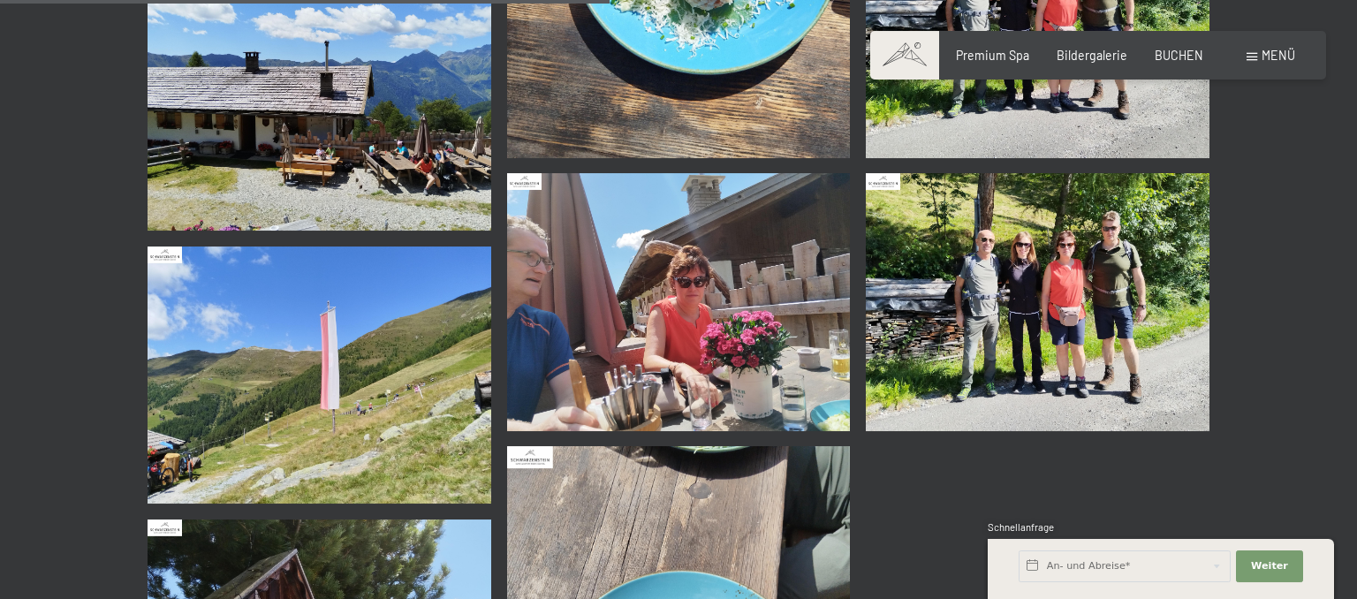
scroll to position [1492, 0]
